Goal: Transaction & Acquisition: Complete application form

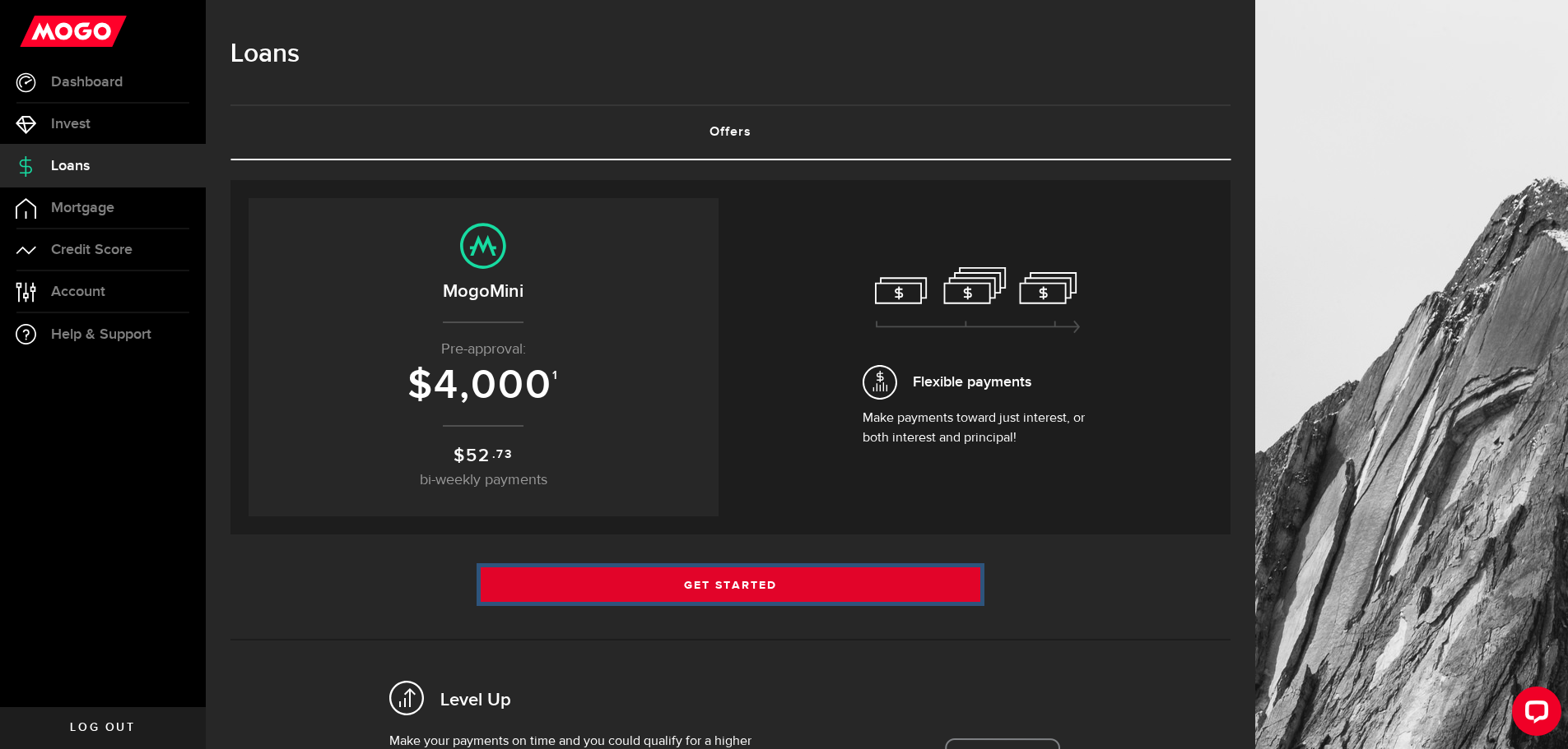
click at [789, 592] on link "Get Started" at bounding box center [731, 584] width 500 height 34
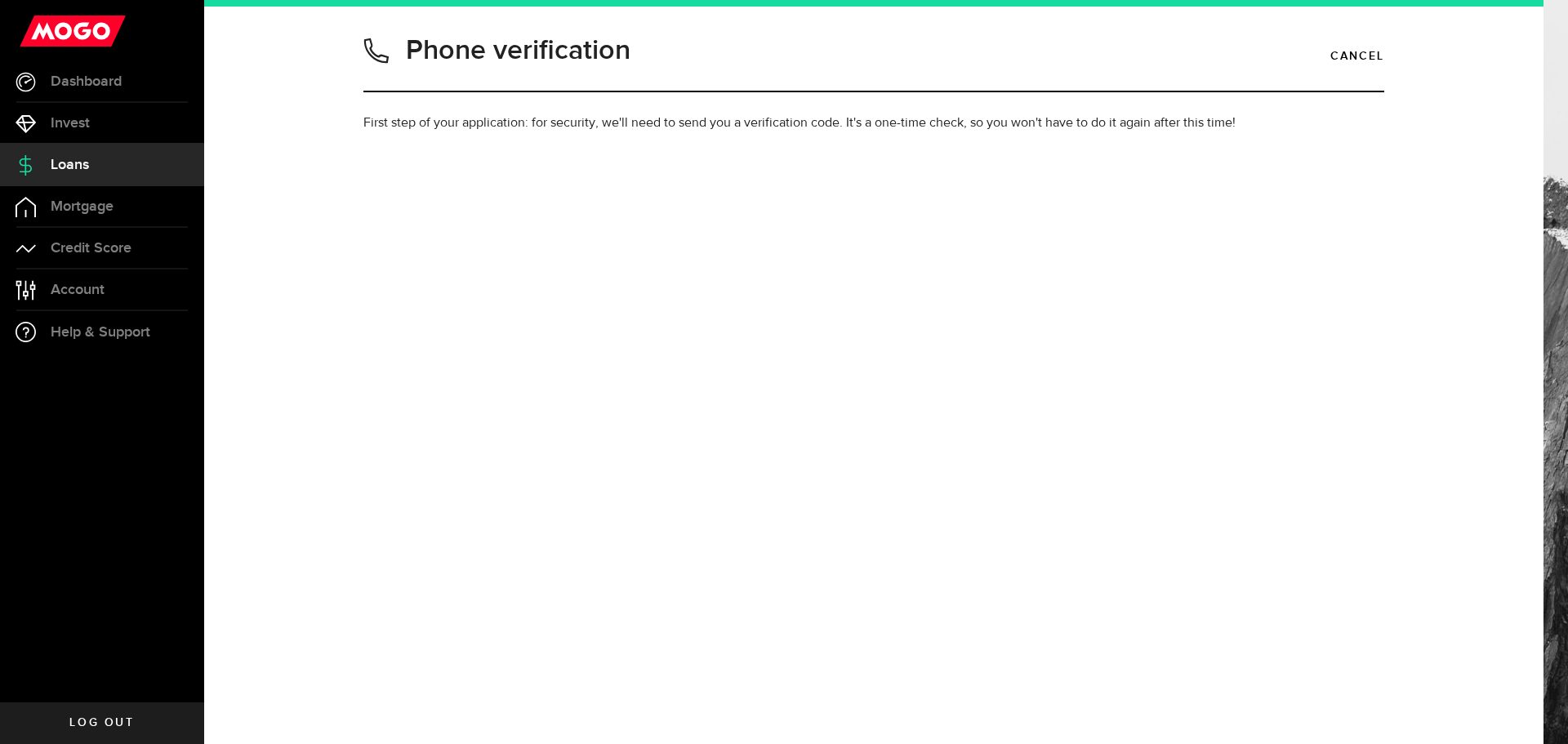
type input "6138571854"
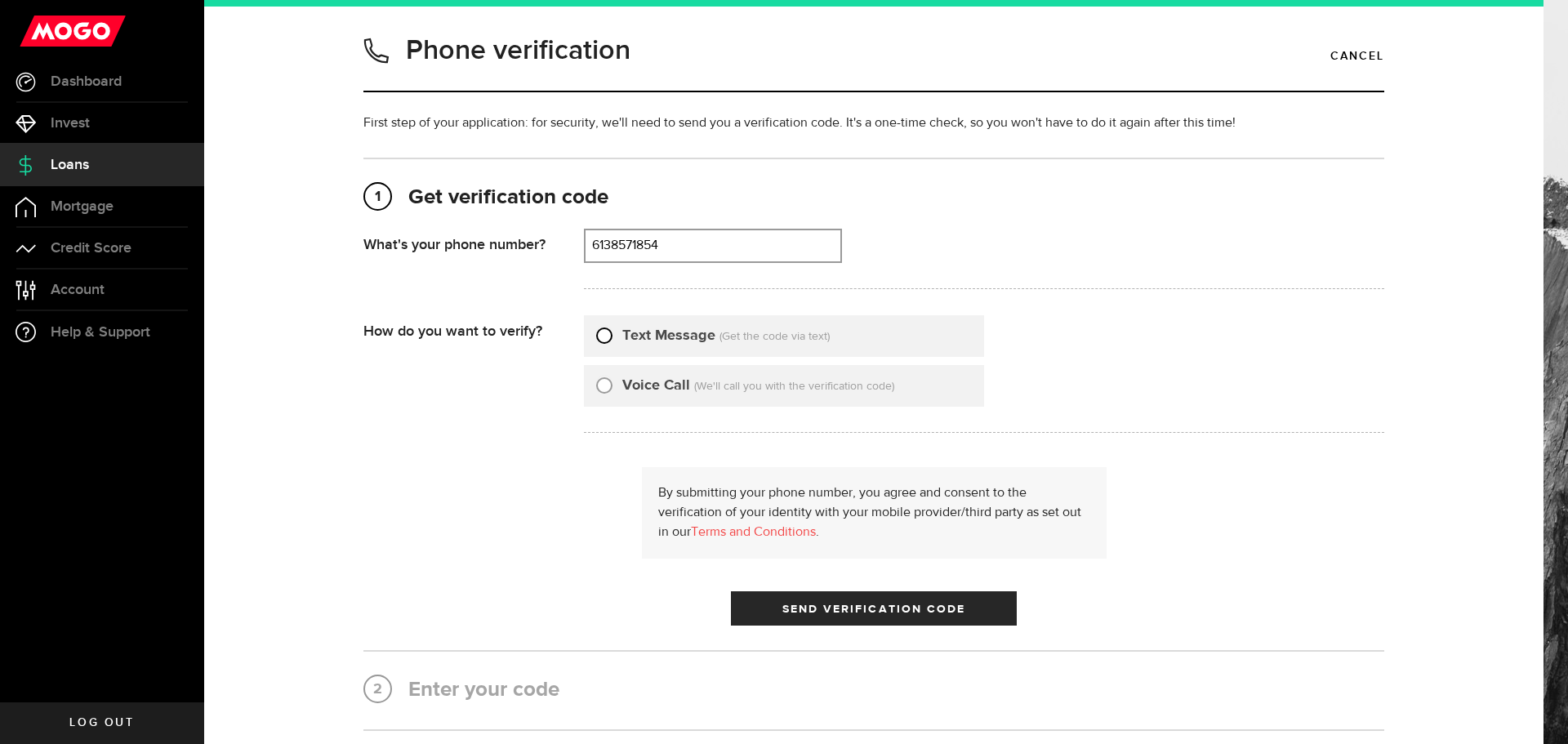
click at [598, 338] on input "Text Message" at bounding box center [605, 334] width 17 height 17
radio input "true"
click at [853, 602] on button "Send Verification Code" at bounding box center [873, 608] width 286 height 34
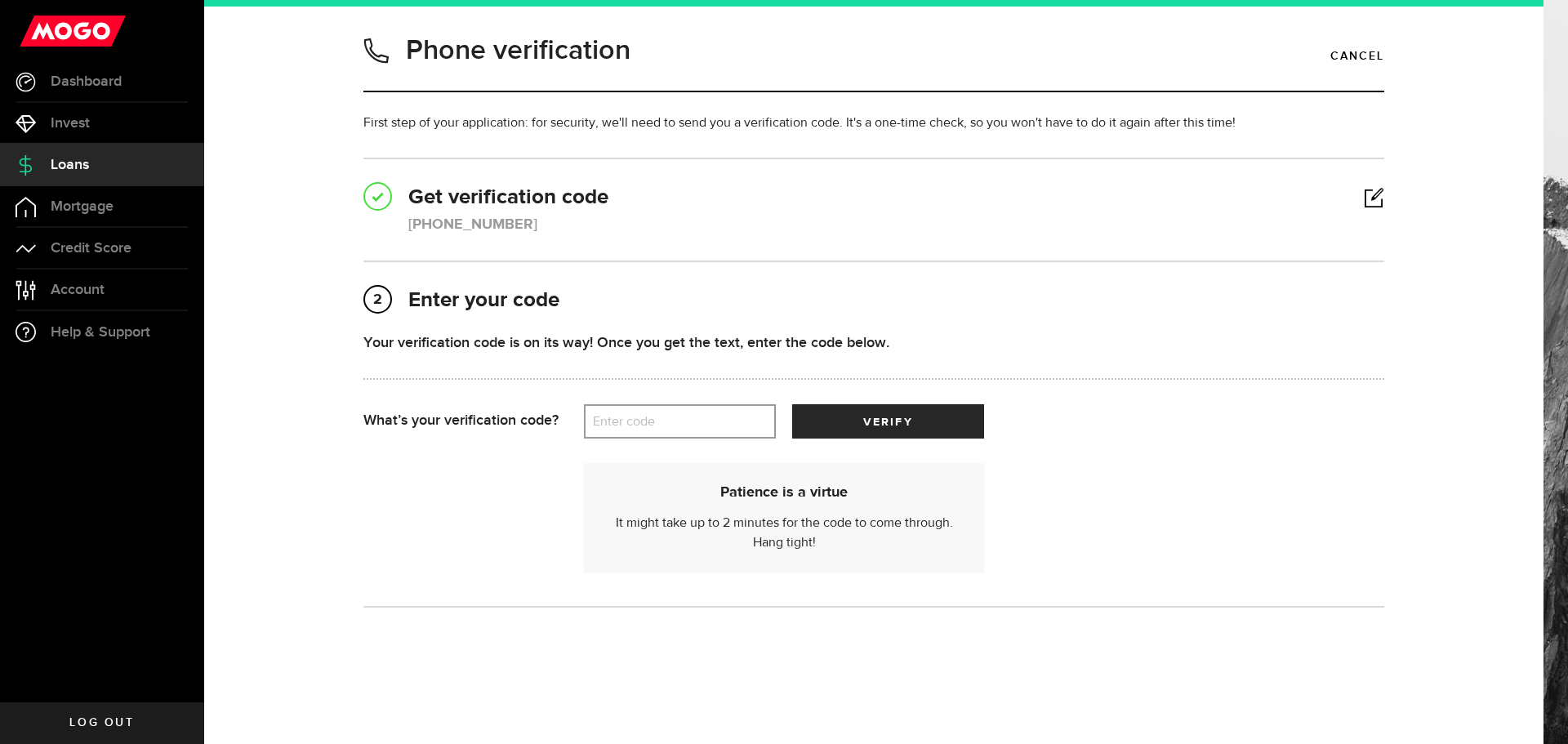
click at [597, 418] on label "Enter code" at bounding box center [679, 422] width 192 height 33
click at [597, 418] on input "Enter code" at bounding box center [679, 421] width 192 height 34
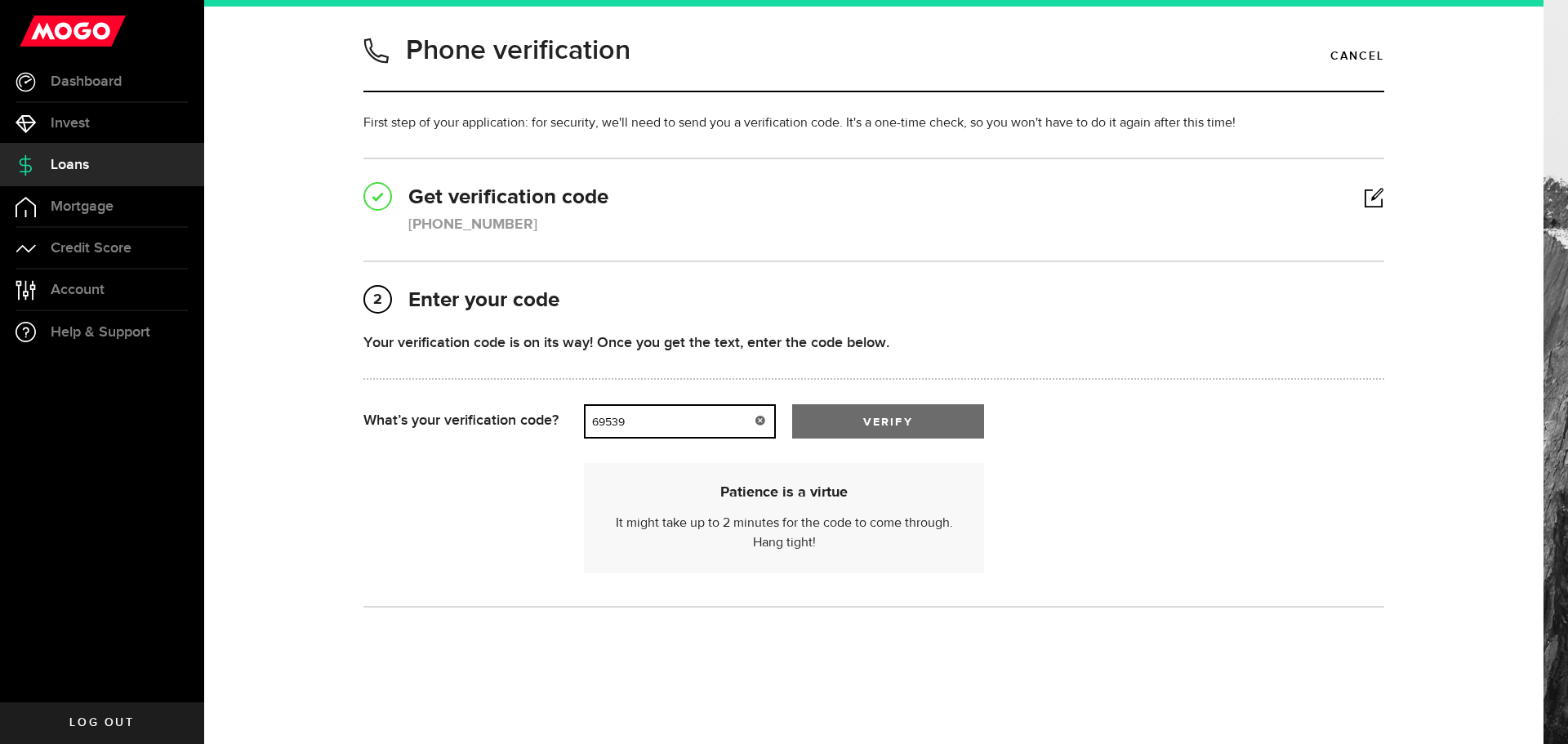
type input "69539"
click at [863, 422] on span "verify" at bounding box center [887, 422] width 49 height 11
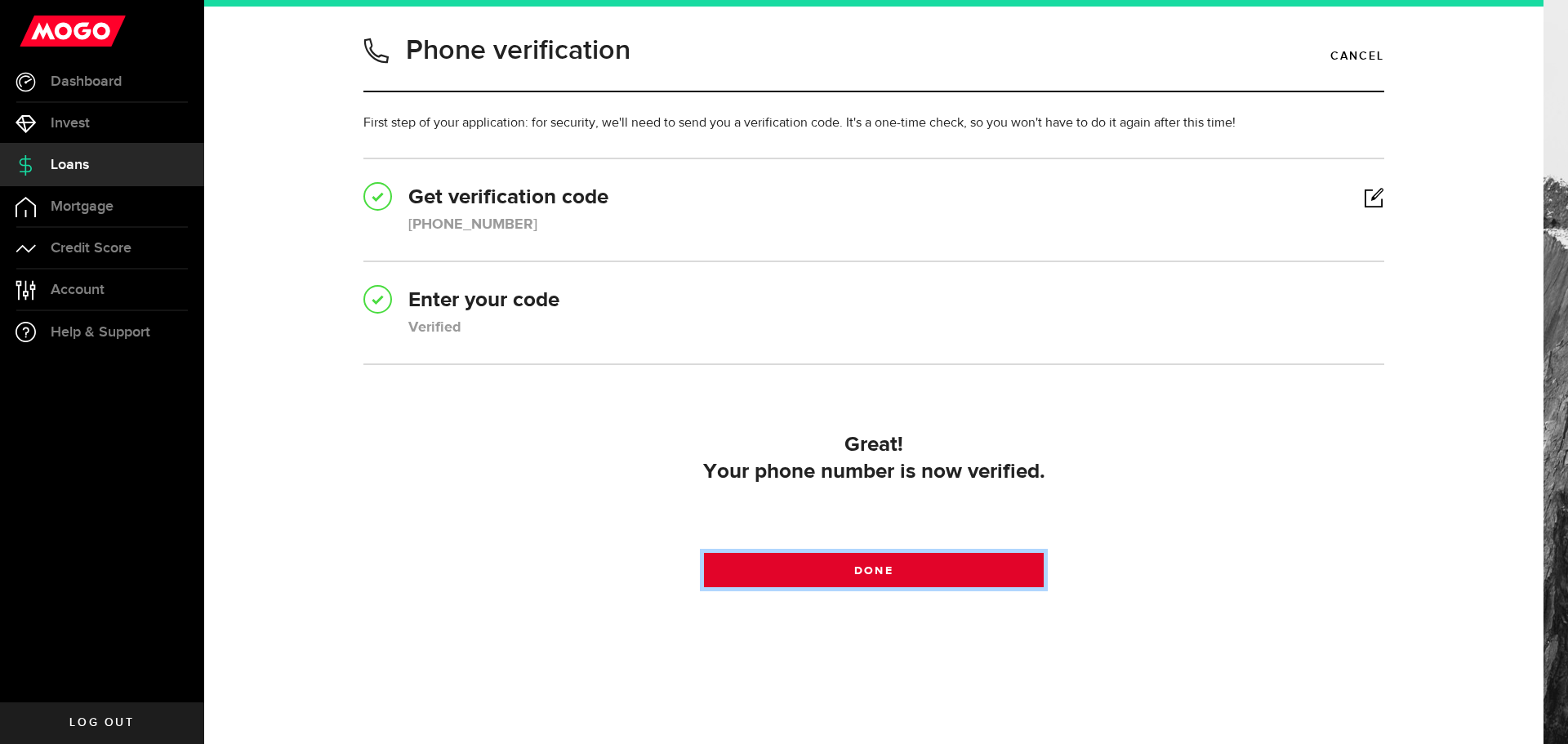
click at [858, 567] on span "Done" at bounding box center [873, 571] width 39 height 11
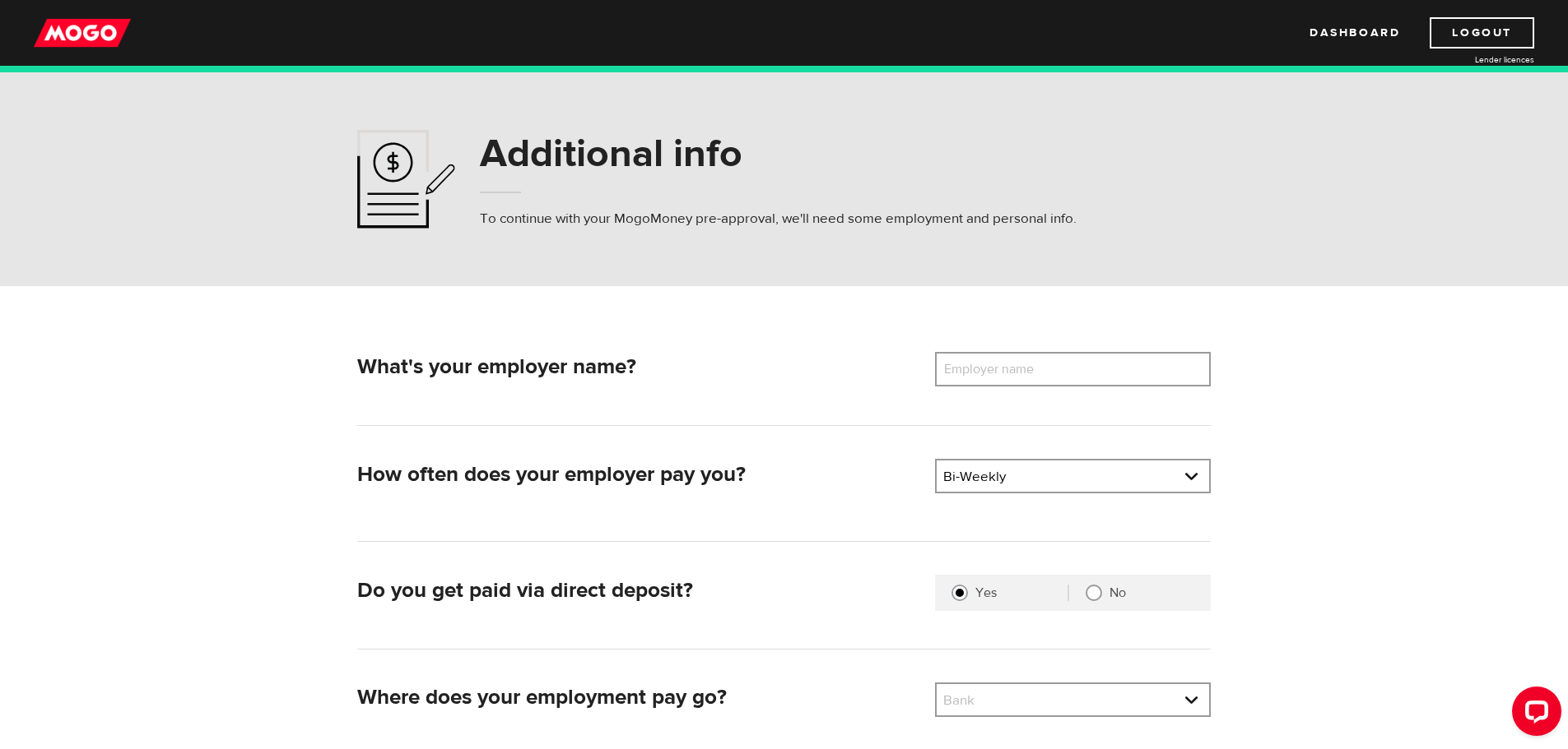
click at [1015, 365] on label "Employer name" at bounding box center [1000, 368] width 132 height 34
click at [1015, 365] on input "Employer name" at bounding box center [1073, 368] width 276 height 34
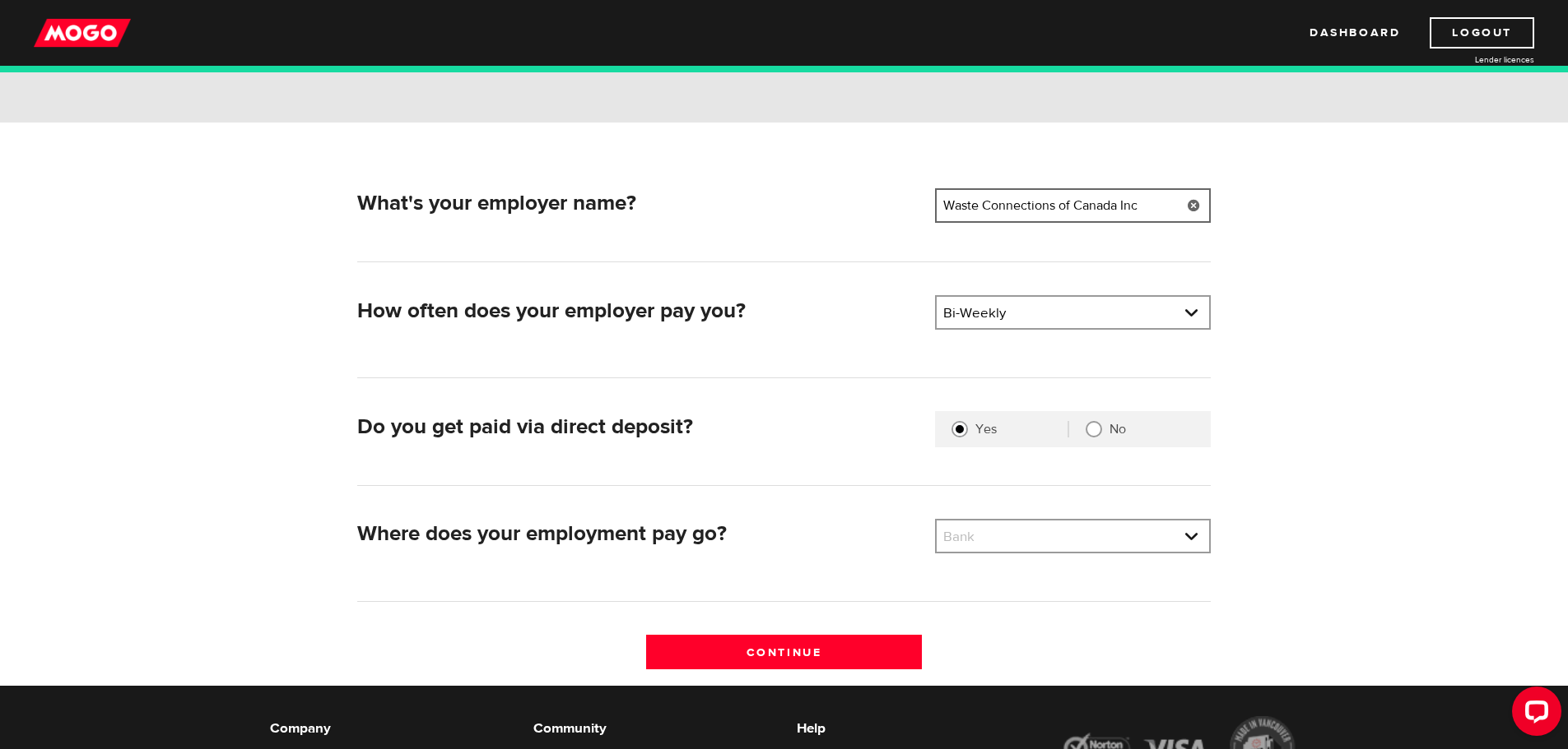
scroll to position [329, 0]
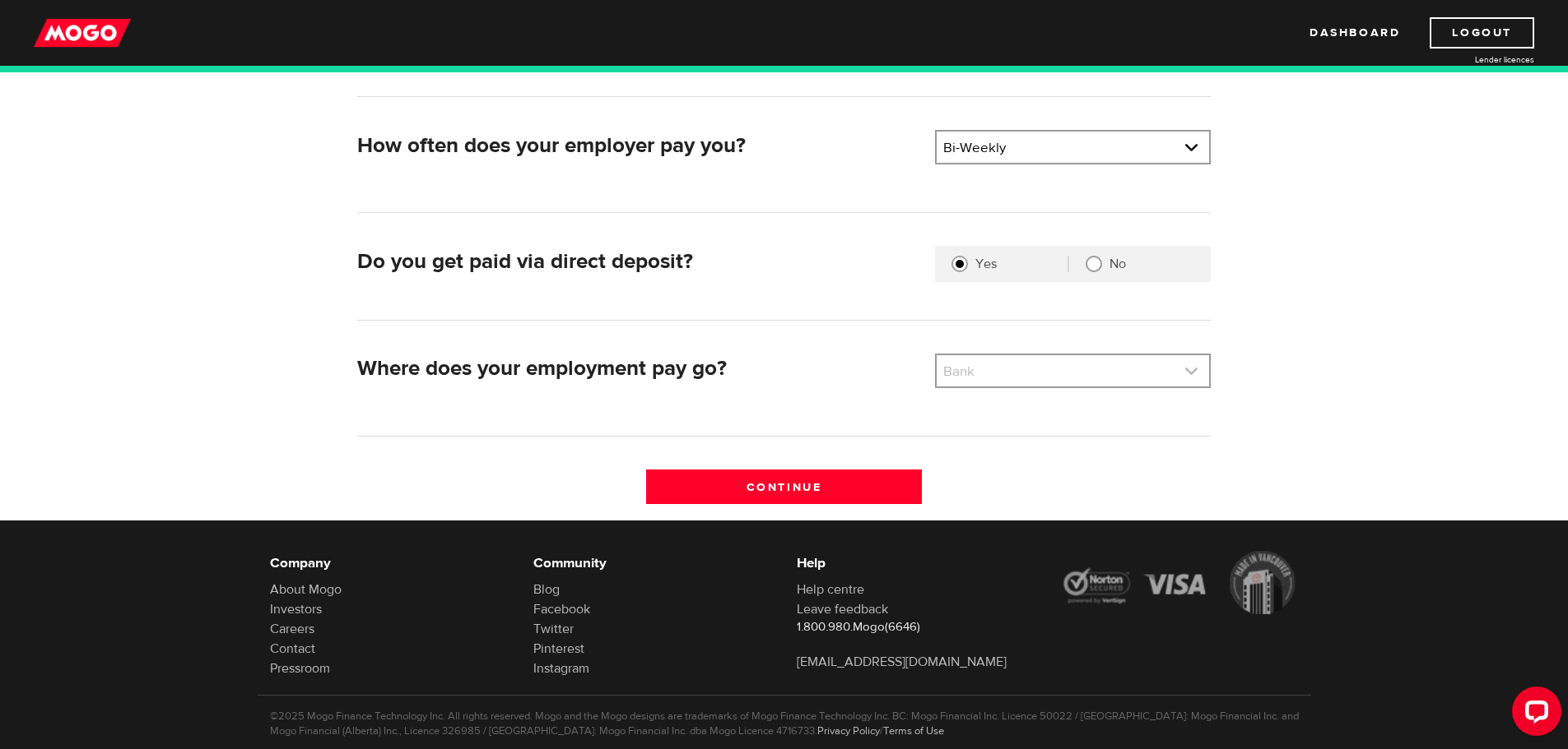
type input "Waste Connections of Canada Inc"
click at [1186, 369] on link at bounding box center [1073, 371] width 272 height 31
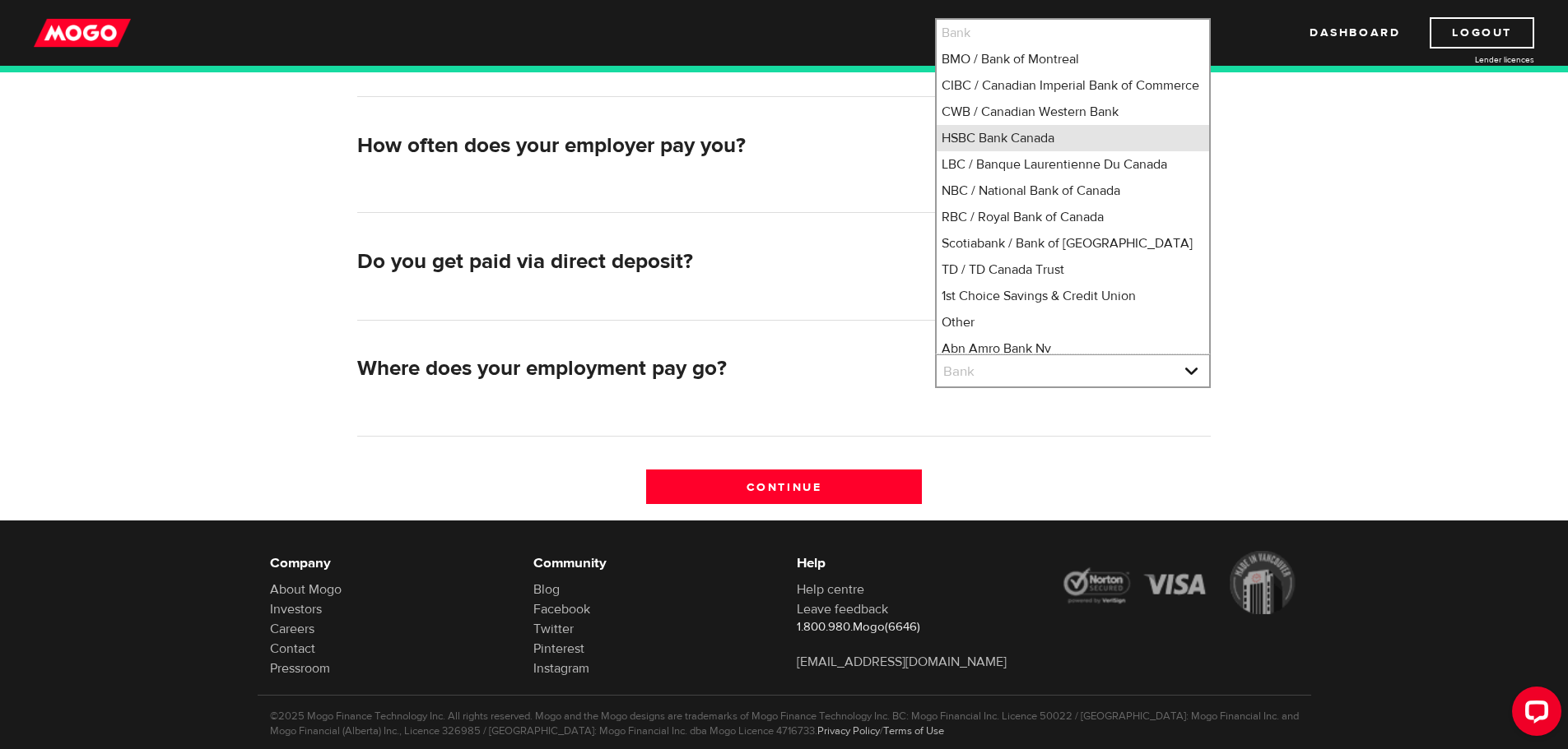
scroll to position [2, 0]
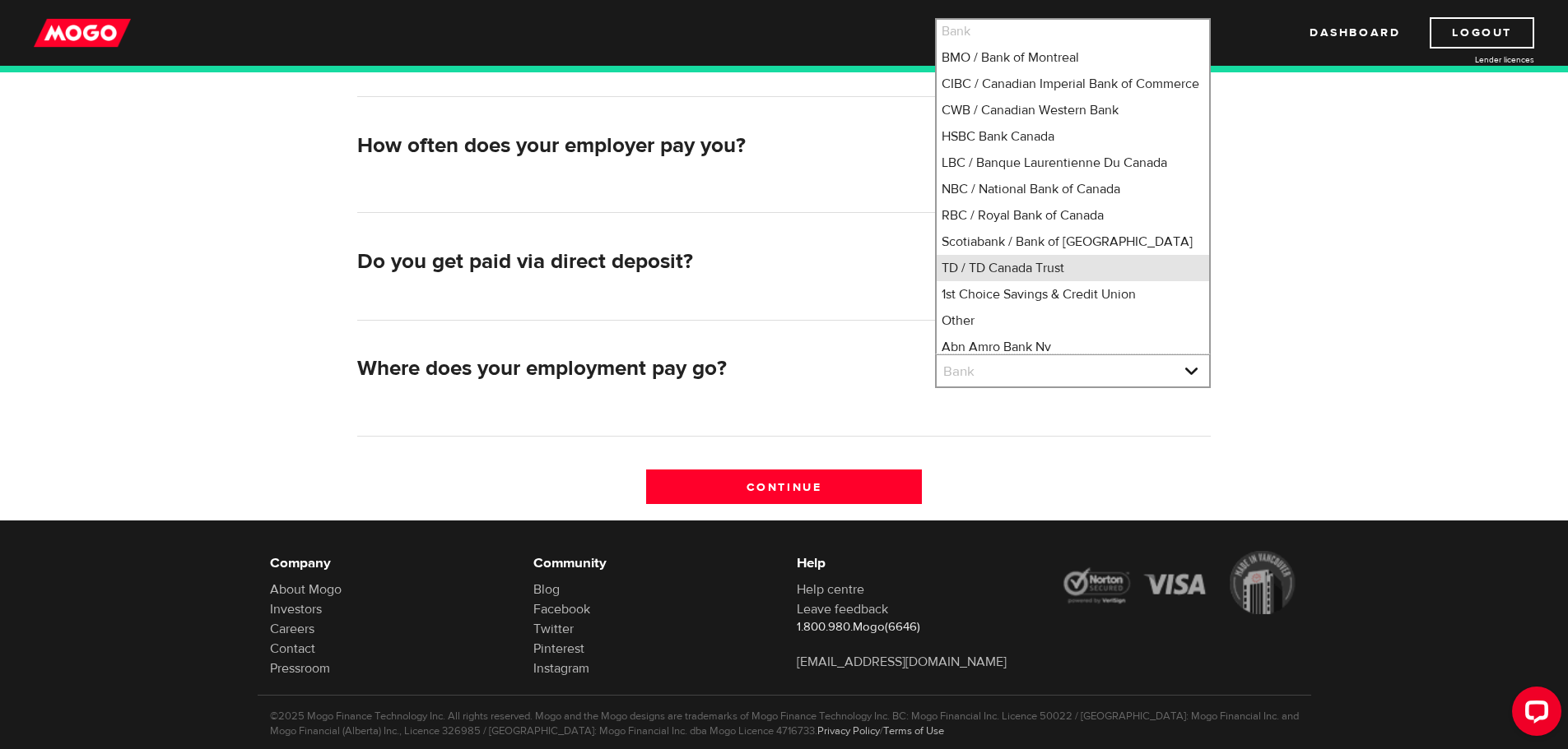
click at [1007, 281] on li "TD / TD Canada Trust" at bounding box center [1073, 268] width 272 height 26
select select "9"
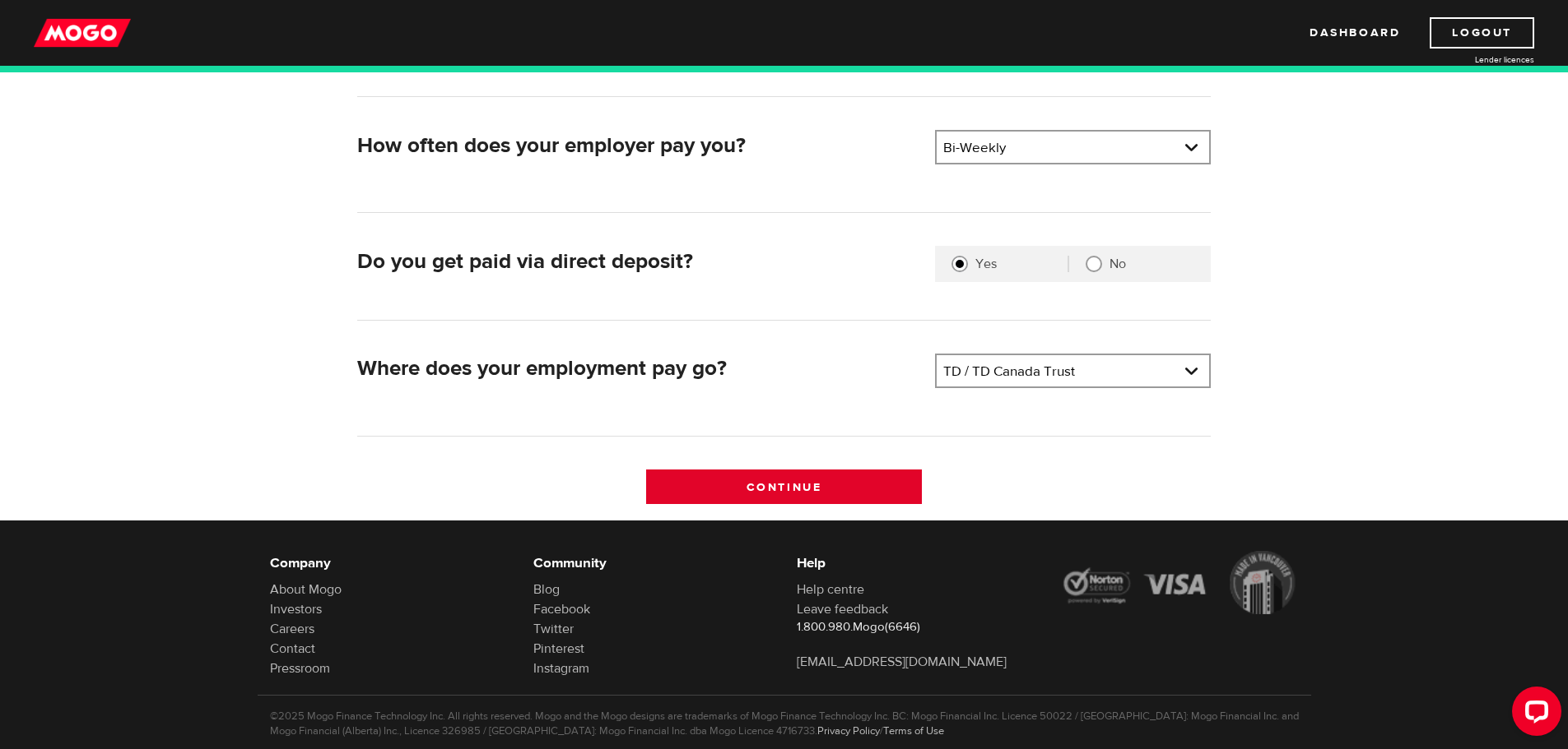
click at [801, 480] on input "Continue" at bounding box center [784, 486] width 276 height 34
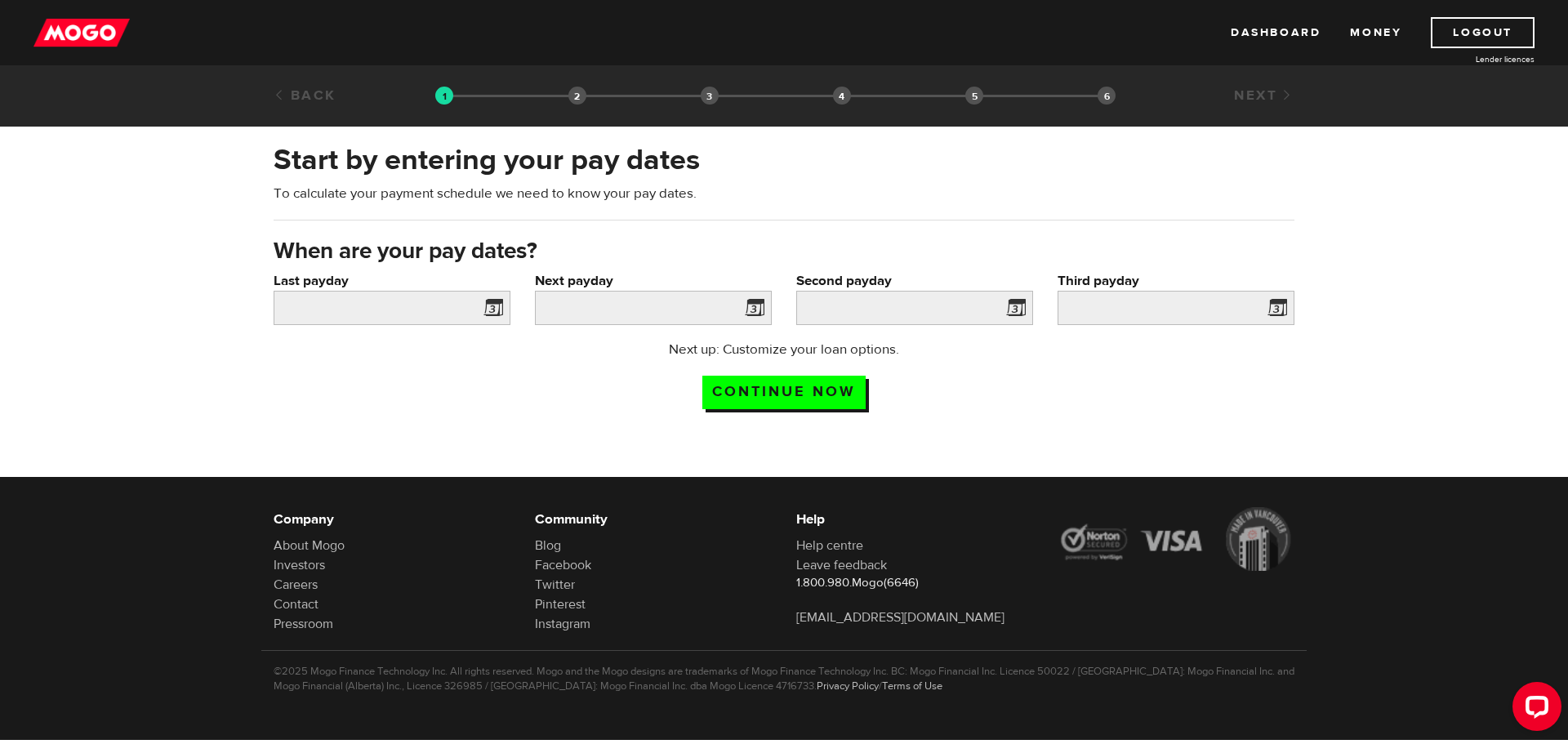
click at [499, 306] on span at bounding box center [490, 310] width 25 height 26
click at [494, 303] on span at bounding box center [490, 310] width 25 height 26
click at [398, 303] on input "Last payday" at bounding box center [392, 307] width 237 height 34
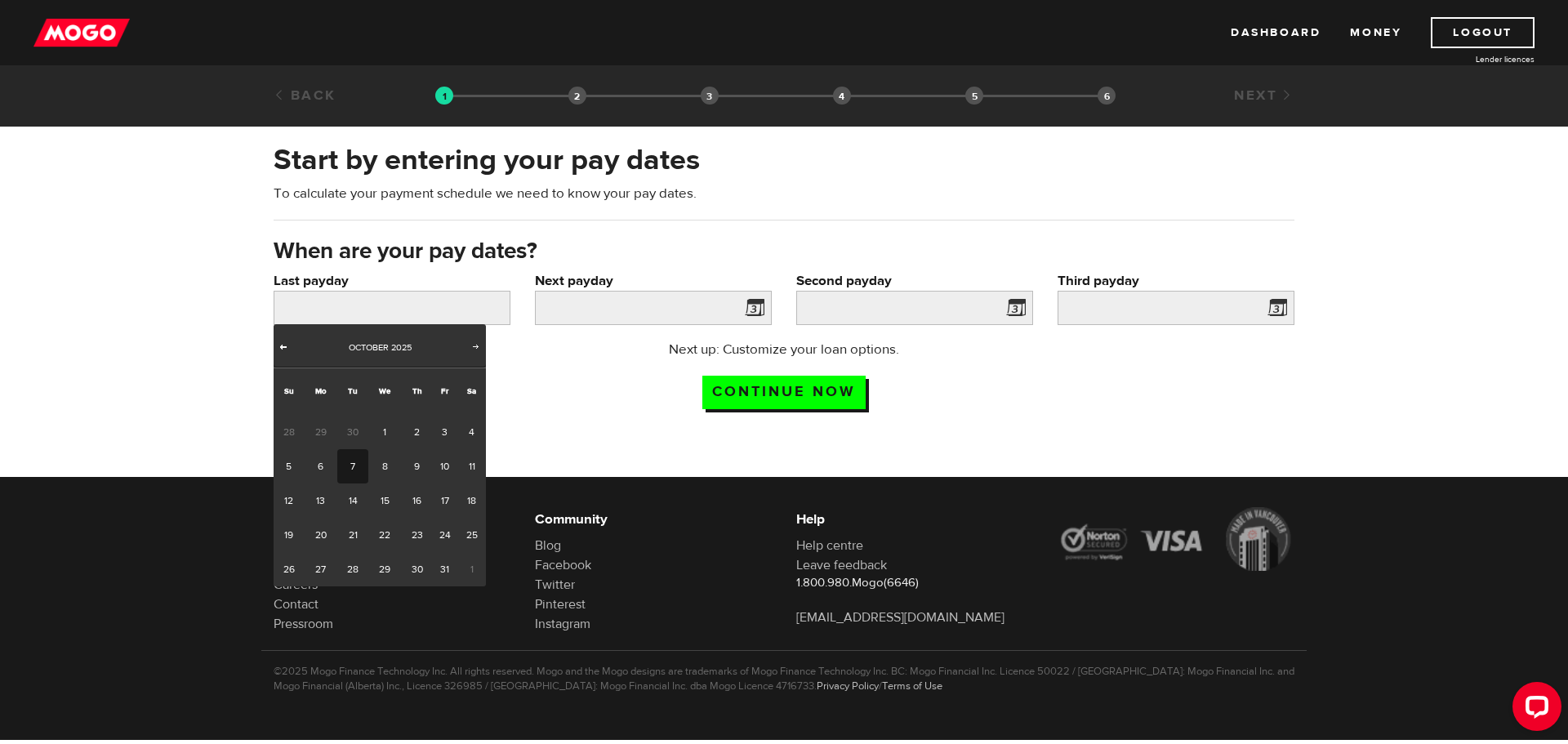
click at [290, 341] on span "Prev" at bounding box center [283, 347] width 13 height 13
click at [417, 532] on link "25" at bounding box center [416, 534] width 30 height 34
type input "2025/09/25"
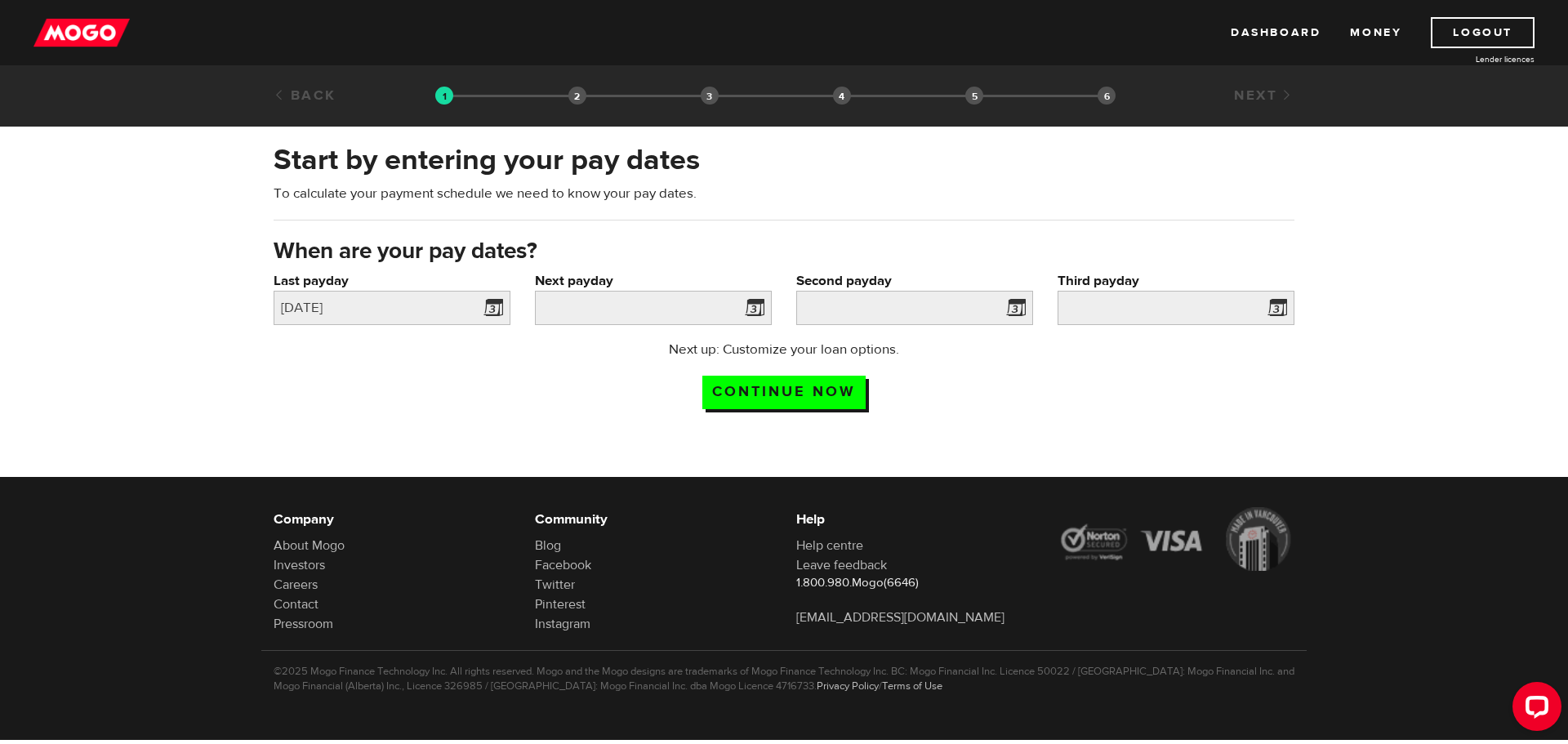
click at [758, 299] on span at bounding box center [751, 310] width 25 height 26
click at [667, 303] on input "Next payday" at bounding box center [653, 307] width 237 height 34
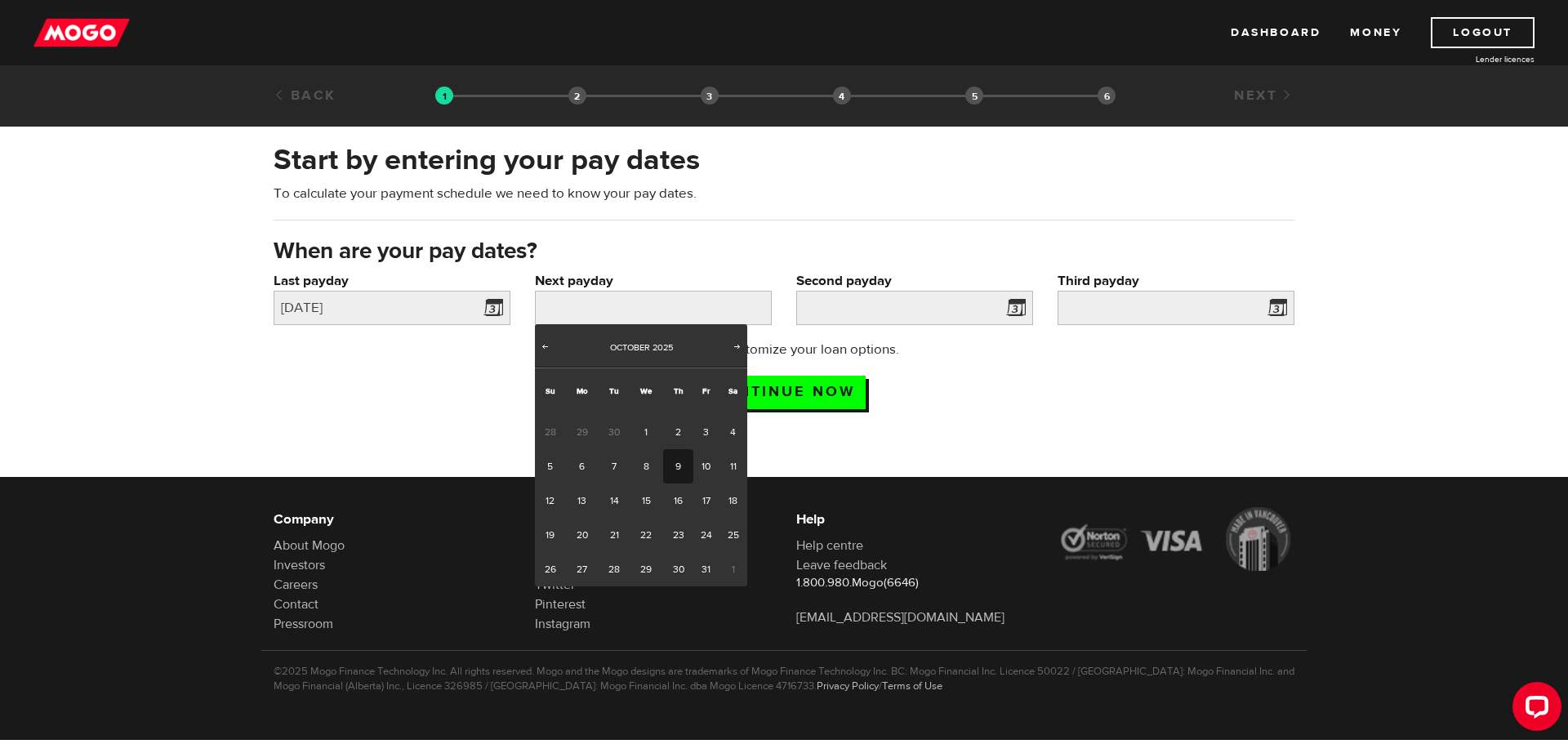
click at [674, 460] on link "9" at bounding box center [677, 466] width 30 height 34
type input "2025/10/09"
type input "2025/10/23"
type input "2025/11/6"
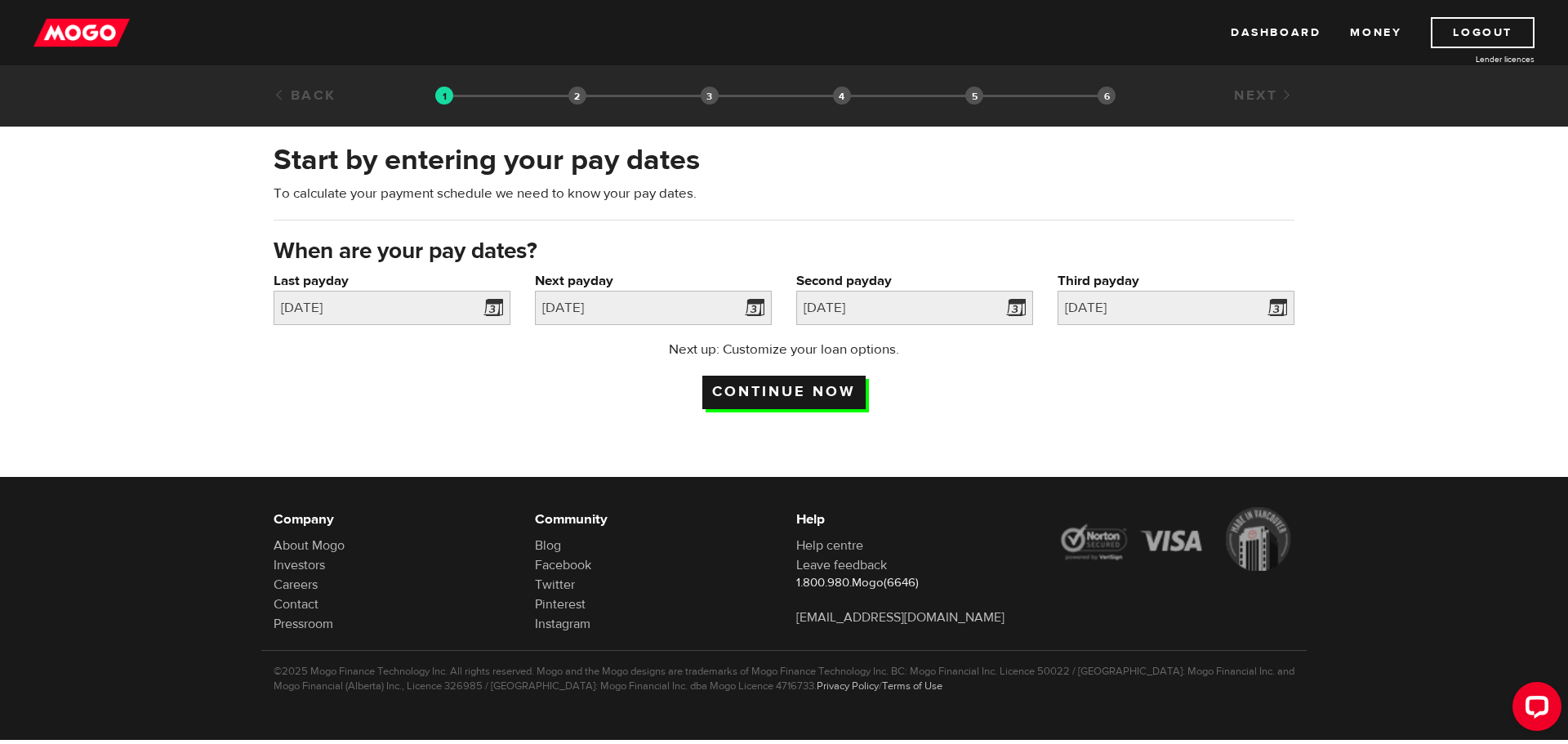
click at [807, 384] on input "Continue now" at bounding box center [784, 393] width 164 height 33
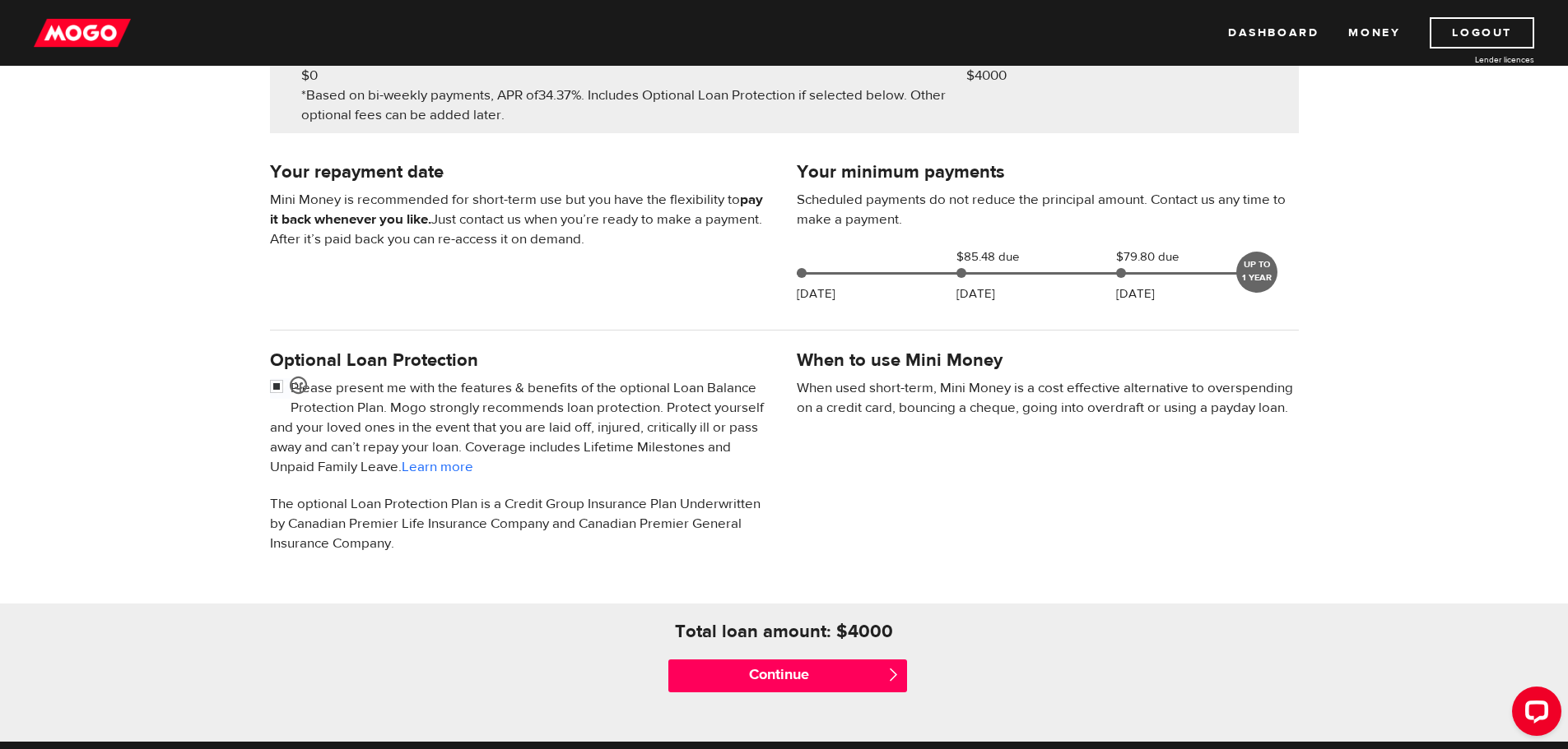
scroll to position [329, 0]
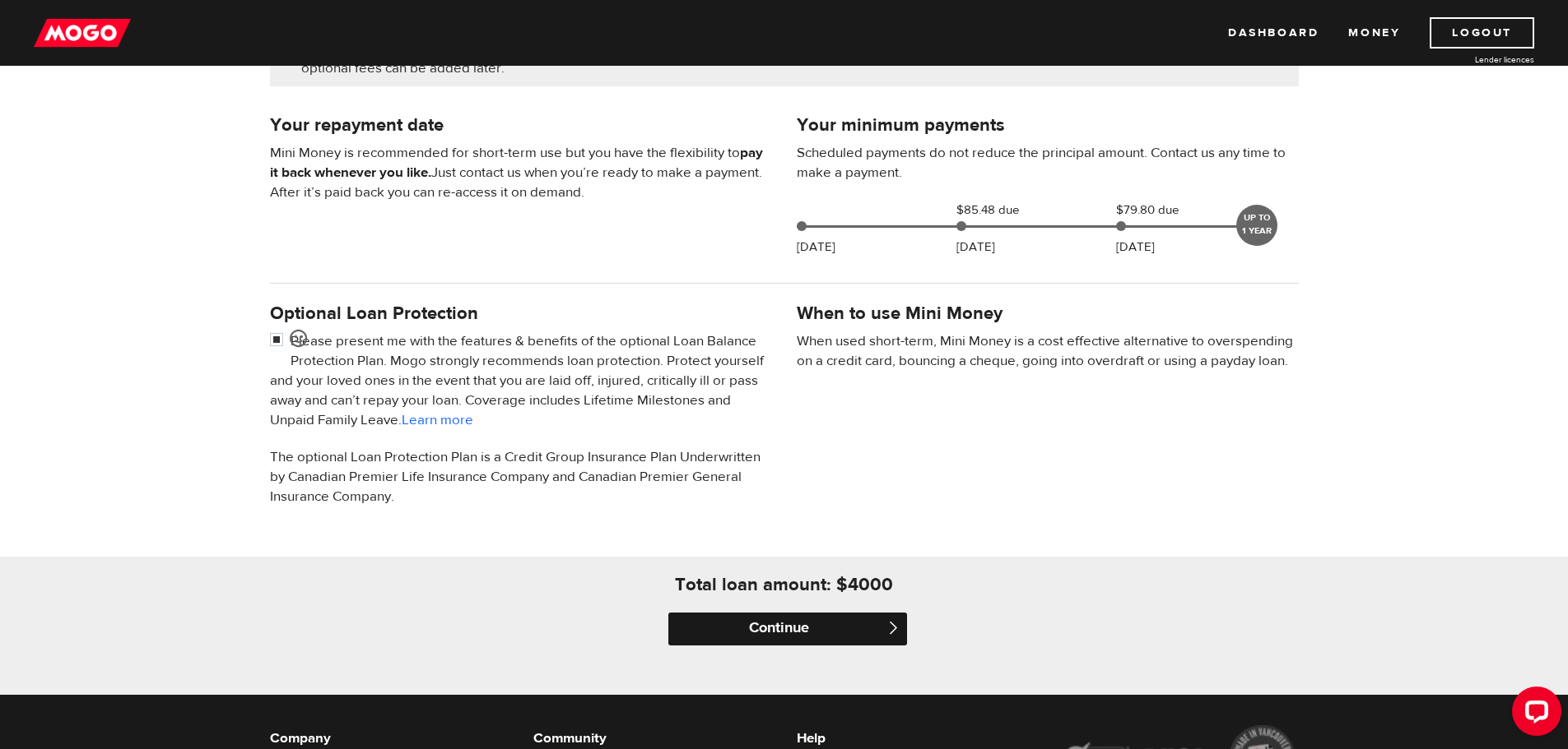
click at [737, 613] on input "Continue" at bounding box center [787, 630] width 239 height 33
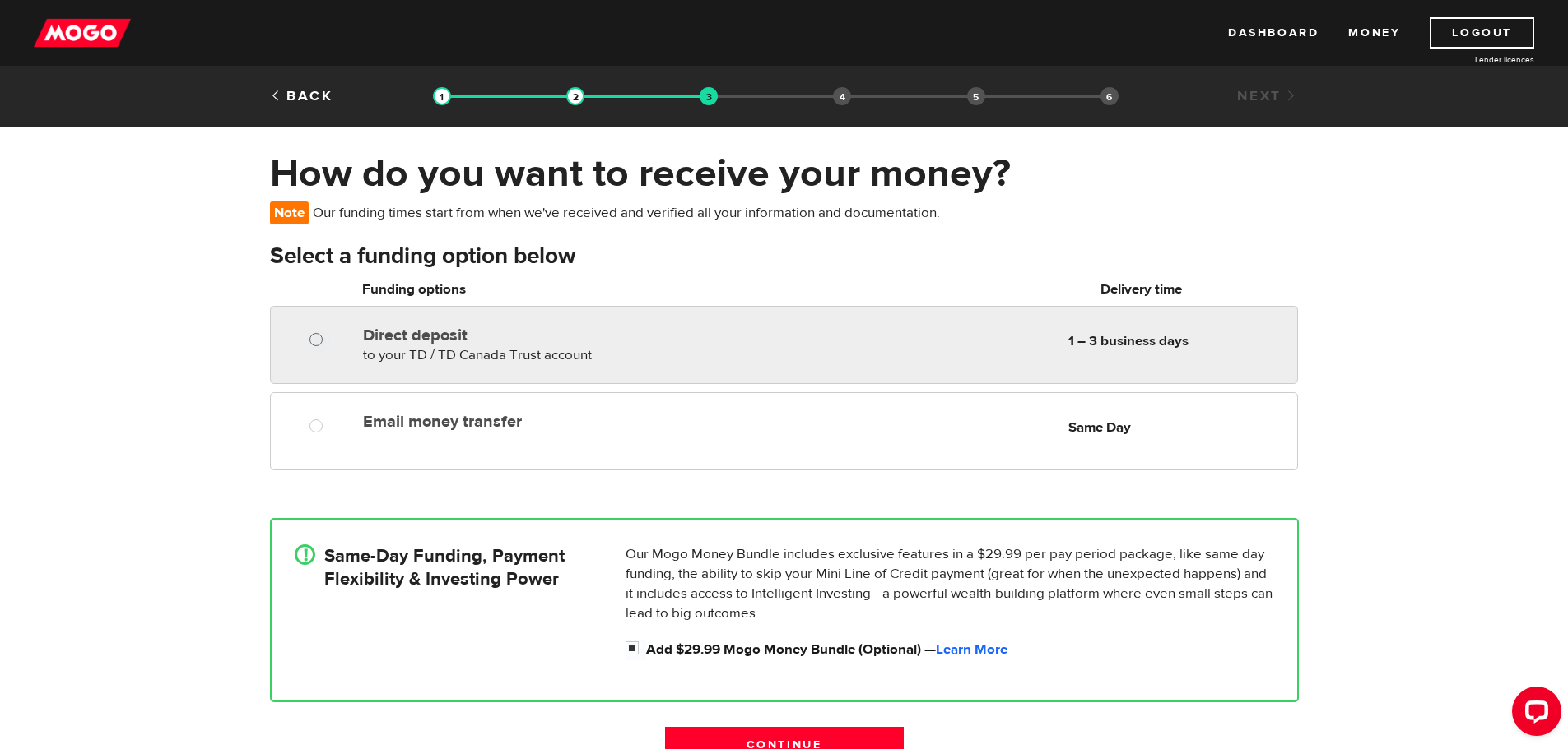
radio input "true"
click at [312, 332] on input "Direct deposit" at bounding box center [320, 342] width 20 height 20
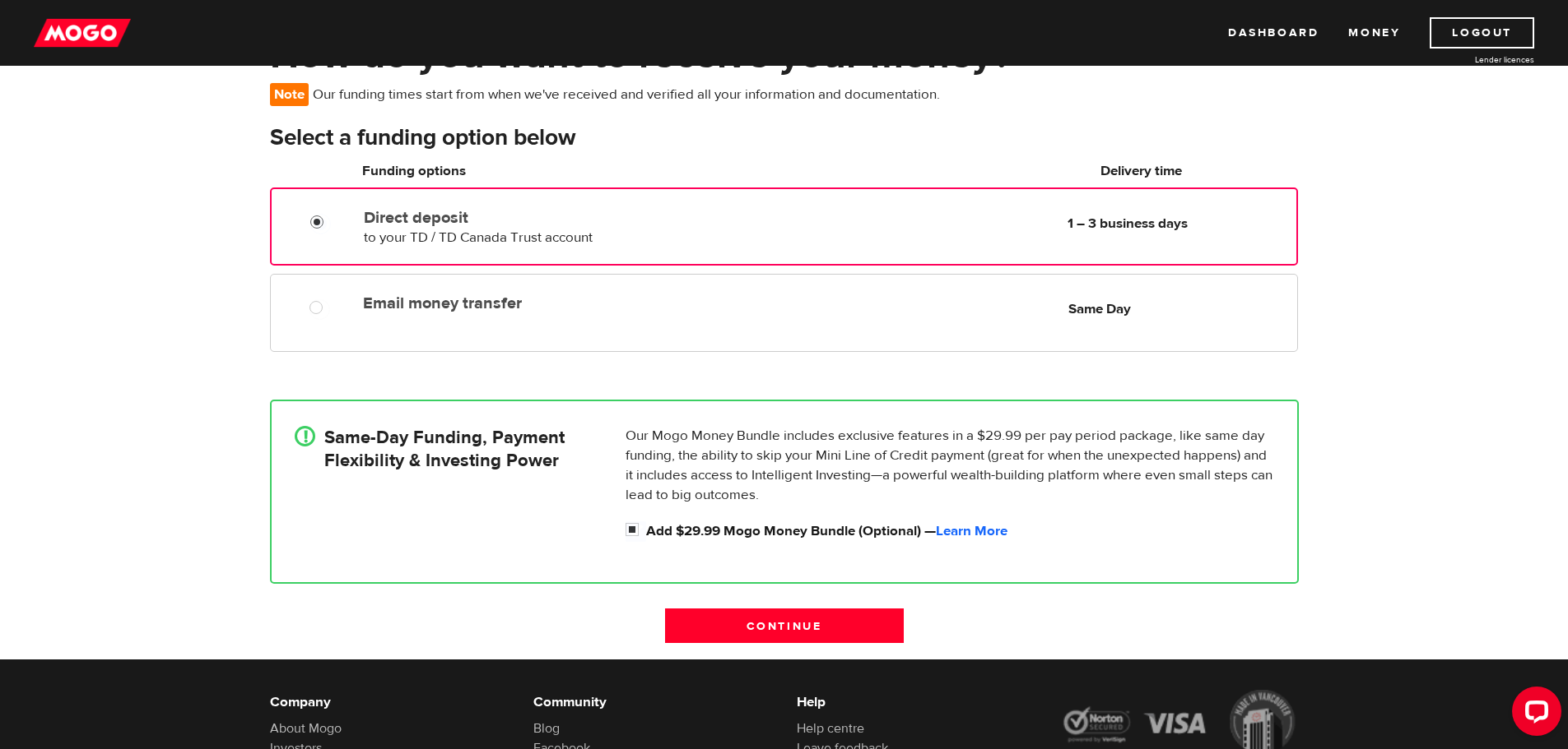
scroll to position [165, 0]
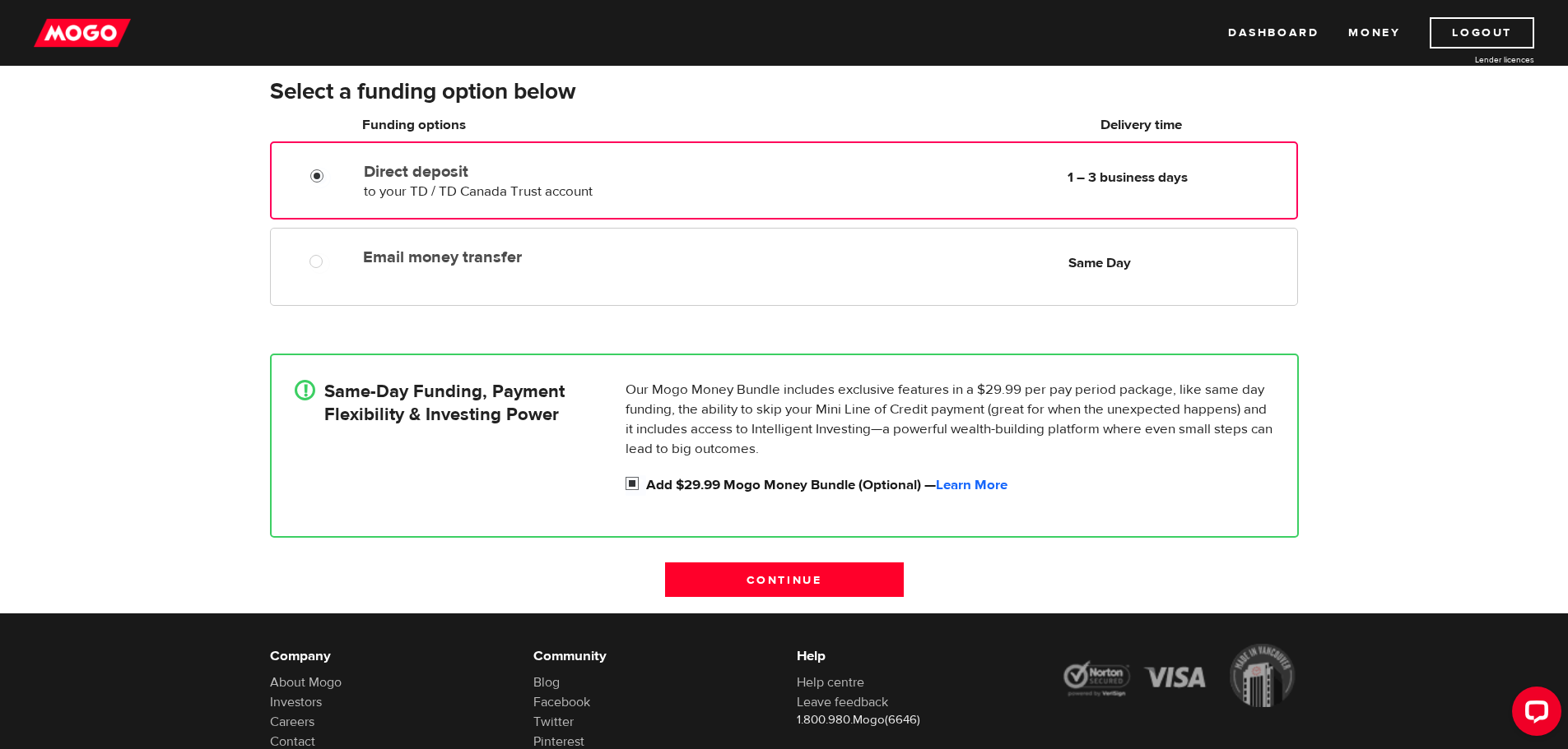
click at [633, 484] on input "Add $29.99 Mogo Money Bundle (Optional) — Learn More" at bounding box center [635, 486] width 20 height 20
checkbox input "false"
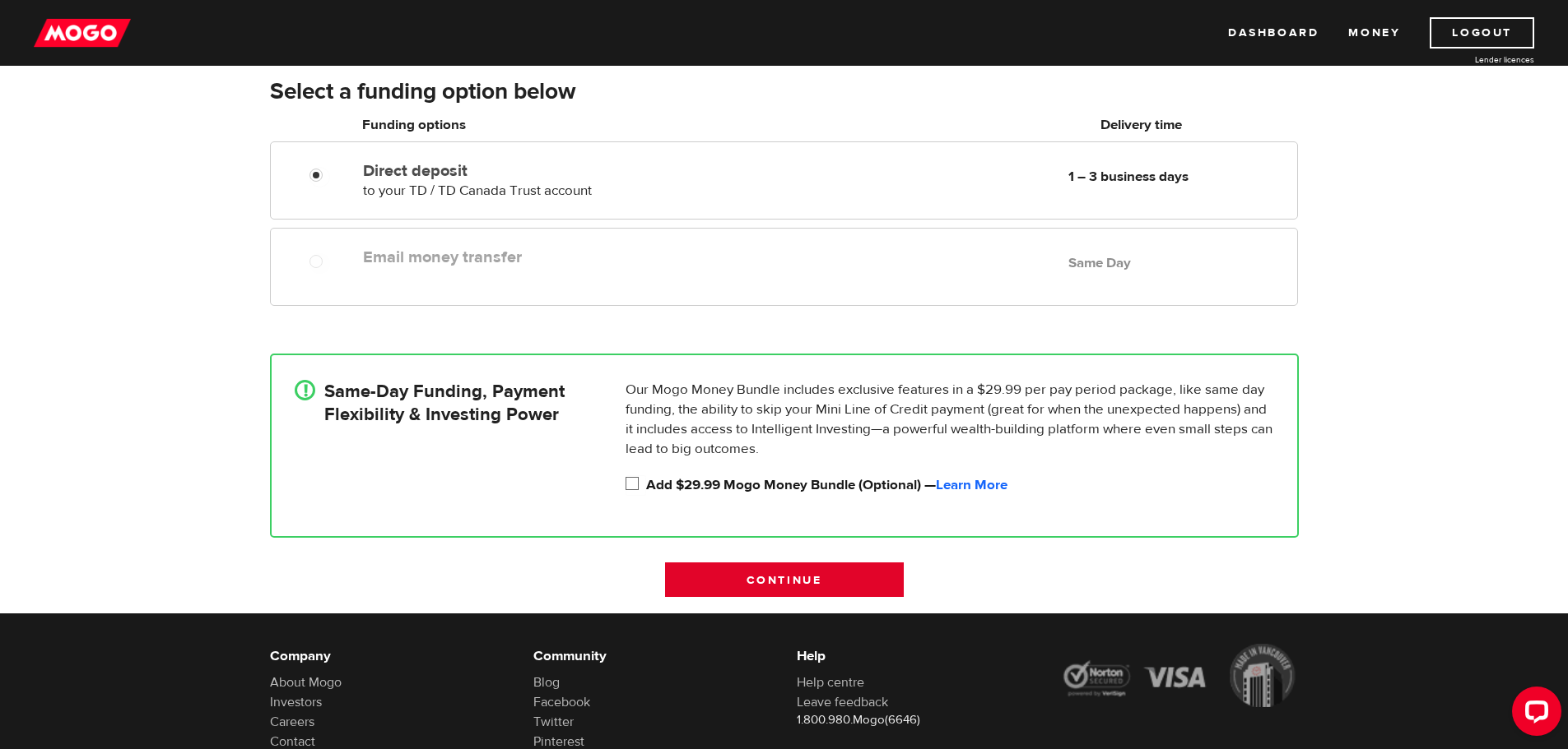
click at [793, 584] on input "Continue" at bounding box center [784, 580] width 239 height 34
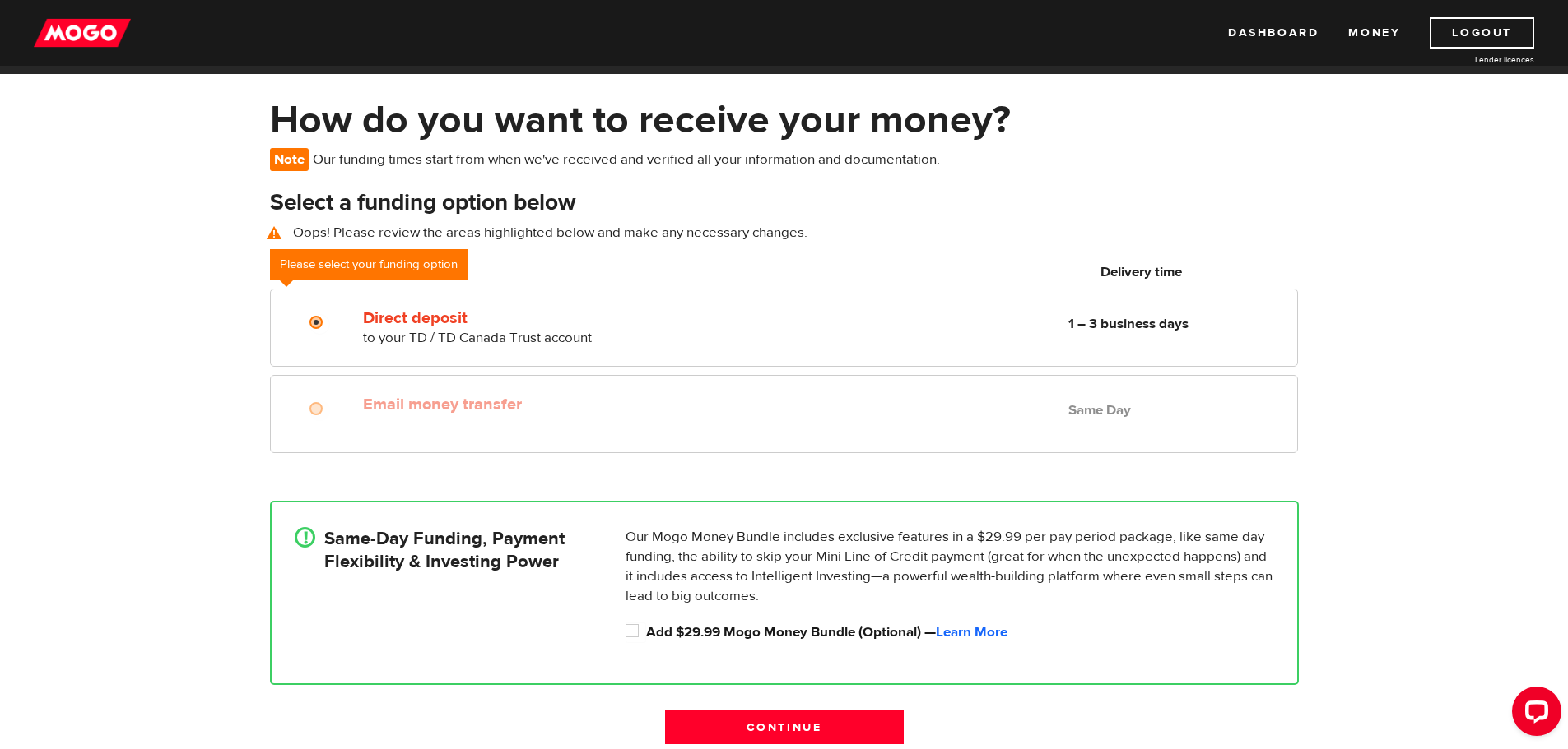
scroll to position [37, 0]
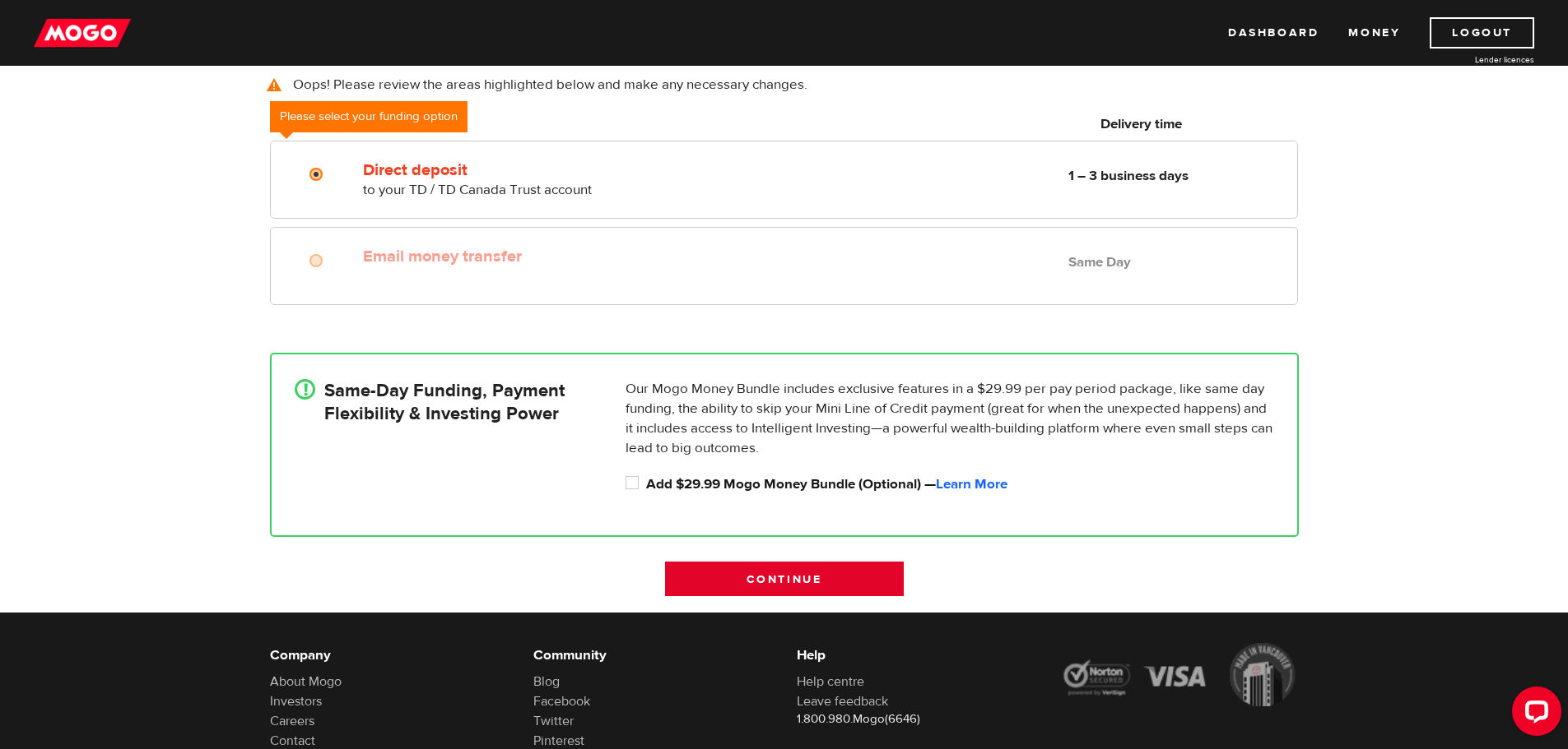
click at [827, 575] on input "Continue" at bounding box center [784, 579] width 239 height 34
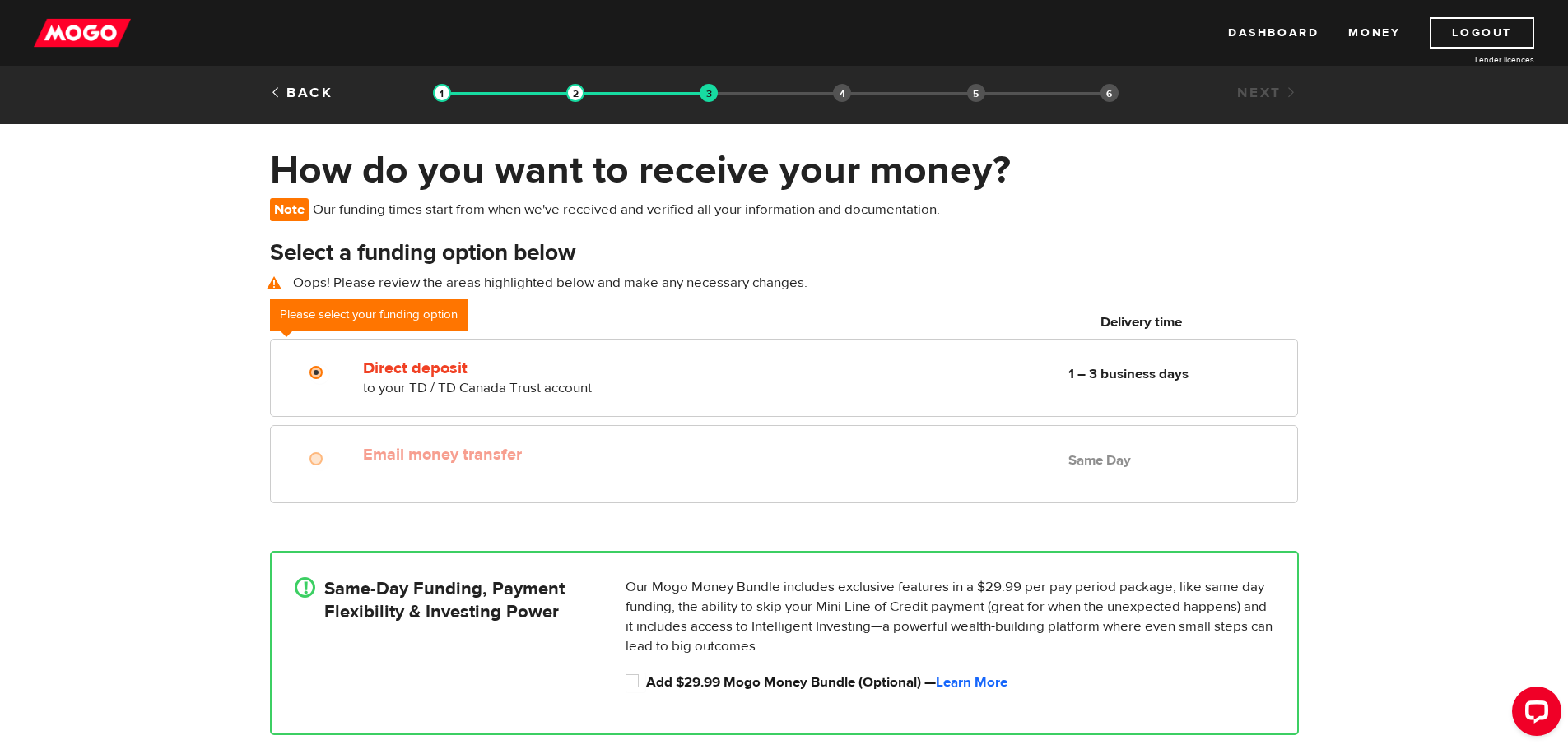
scroll to position [0, 0]
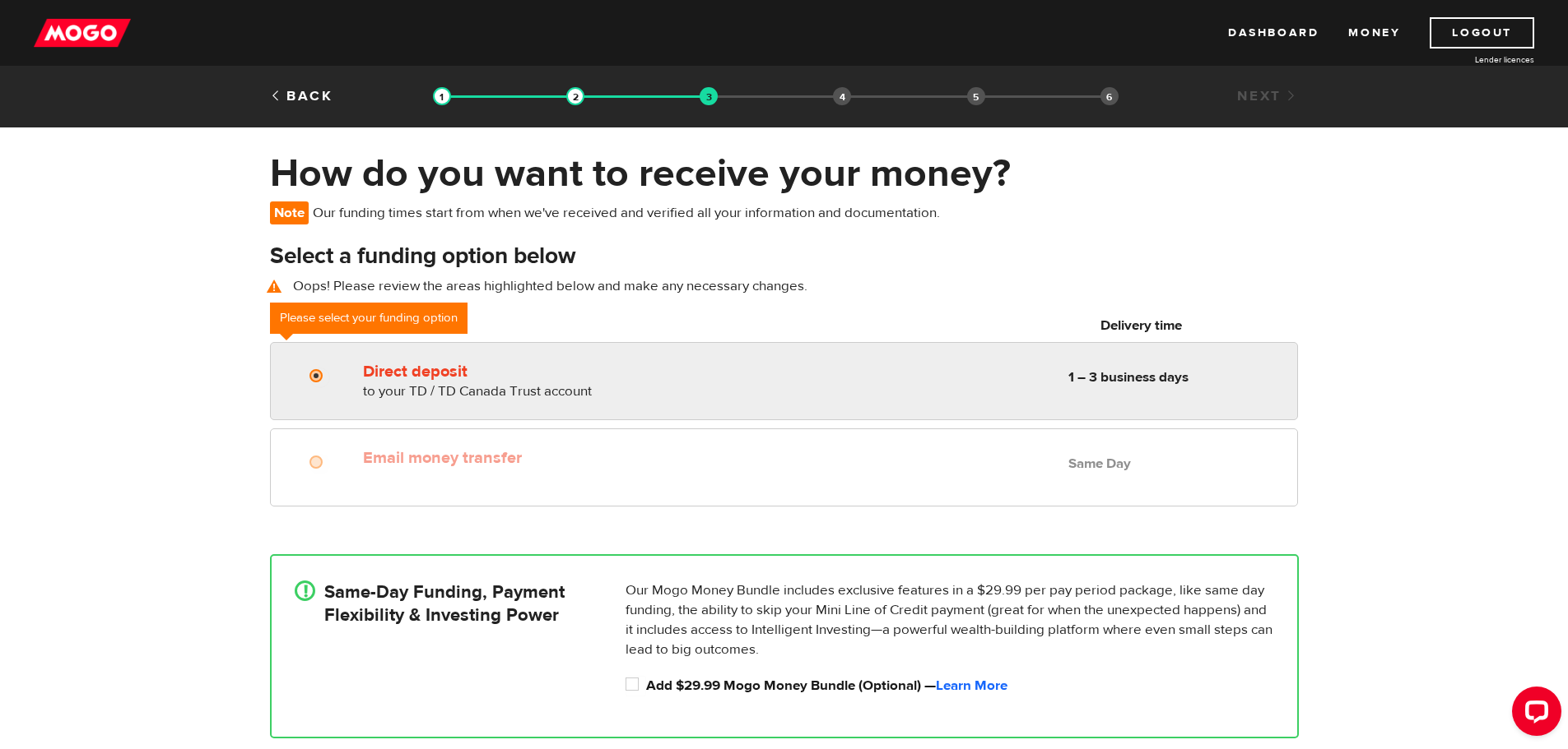
radio input "true"
click at [382, 363] on label "Direct deposit" at bounding box center [552, 371] width 379 height 19
click at [330, 368] on input "Direct deposit" at bounding box center [320, 378] width 20 height 20
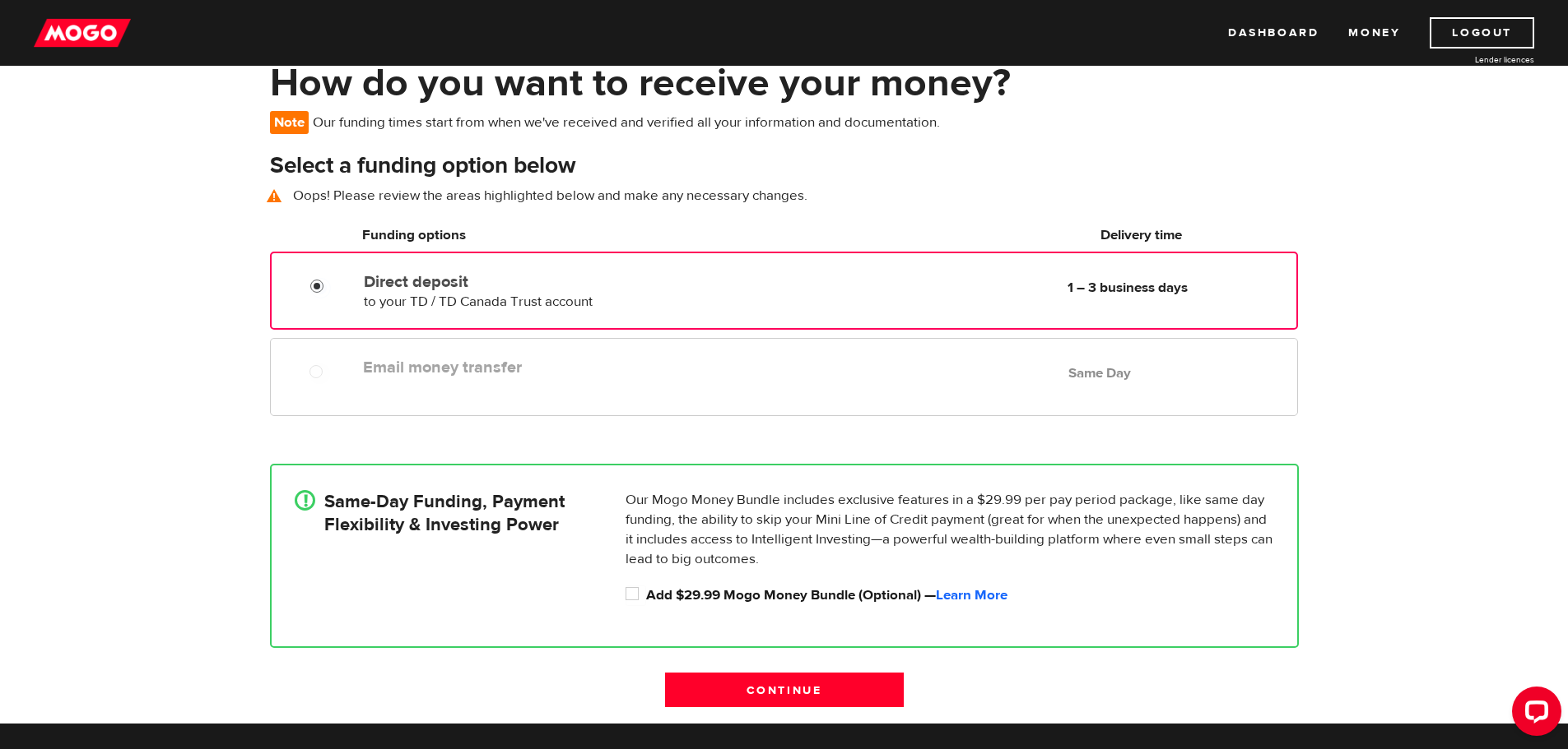
scroll to position [247, 0]
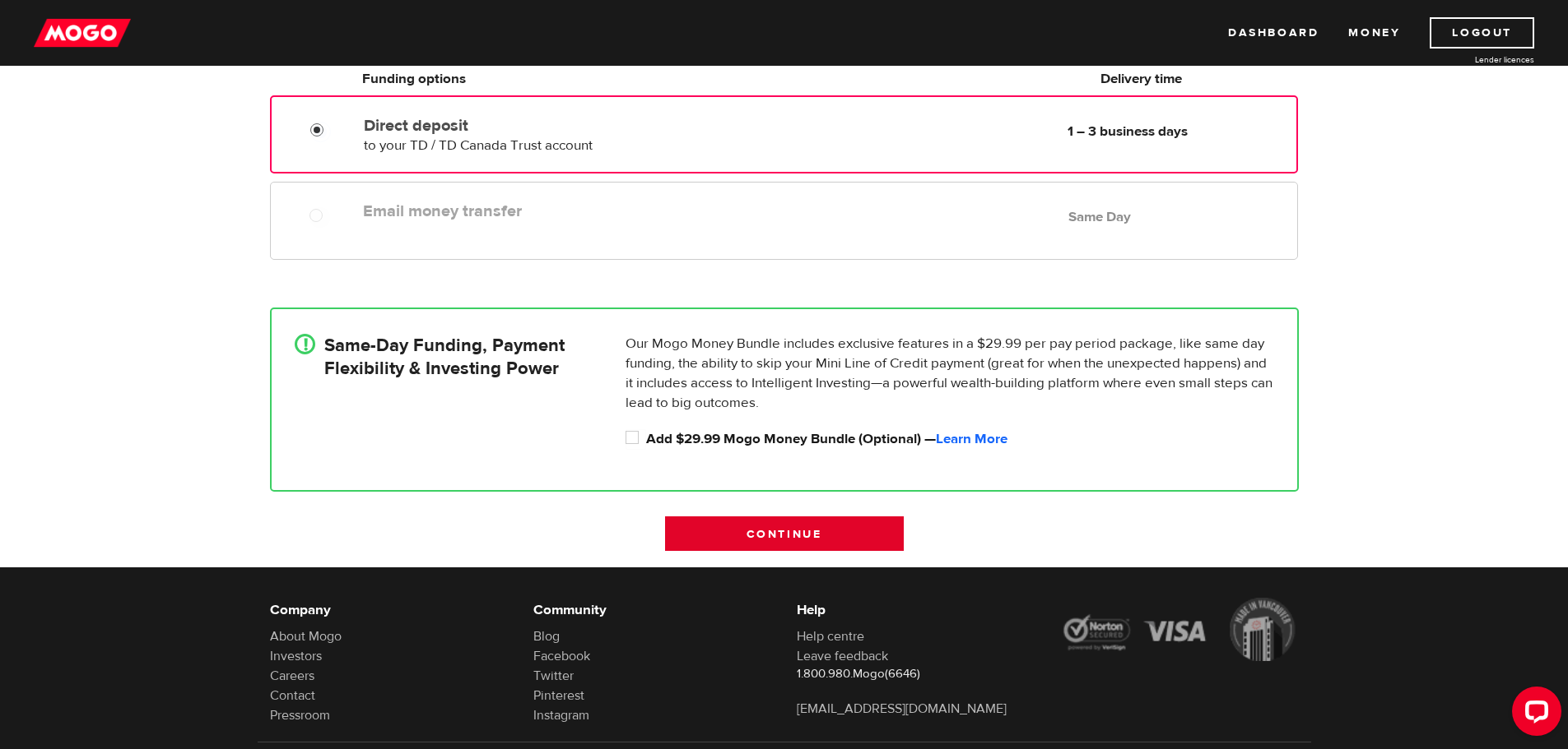
click at [820, 533] on input "Continue" at bounding box center [784, 533] width 239 height 34
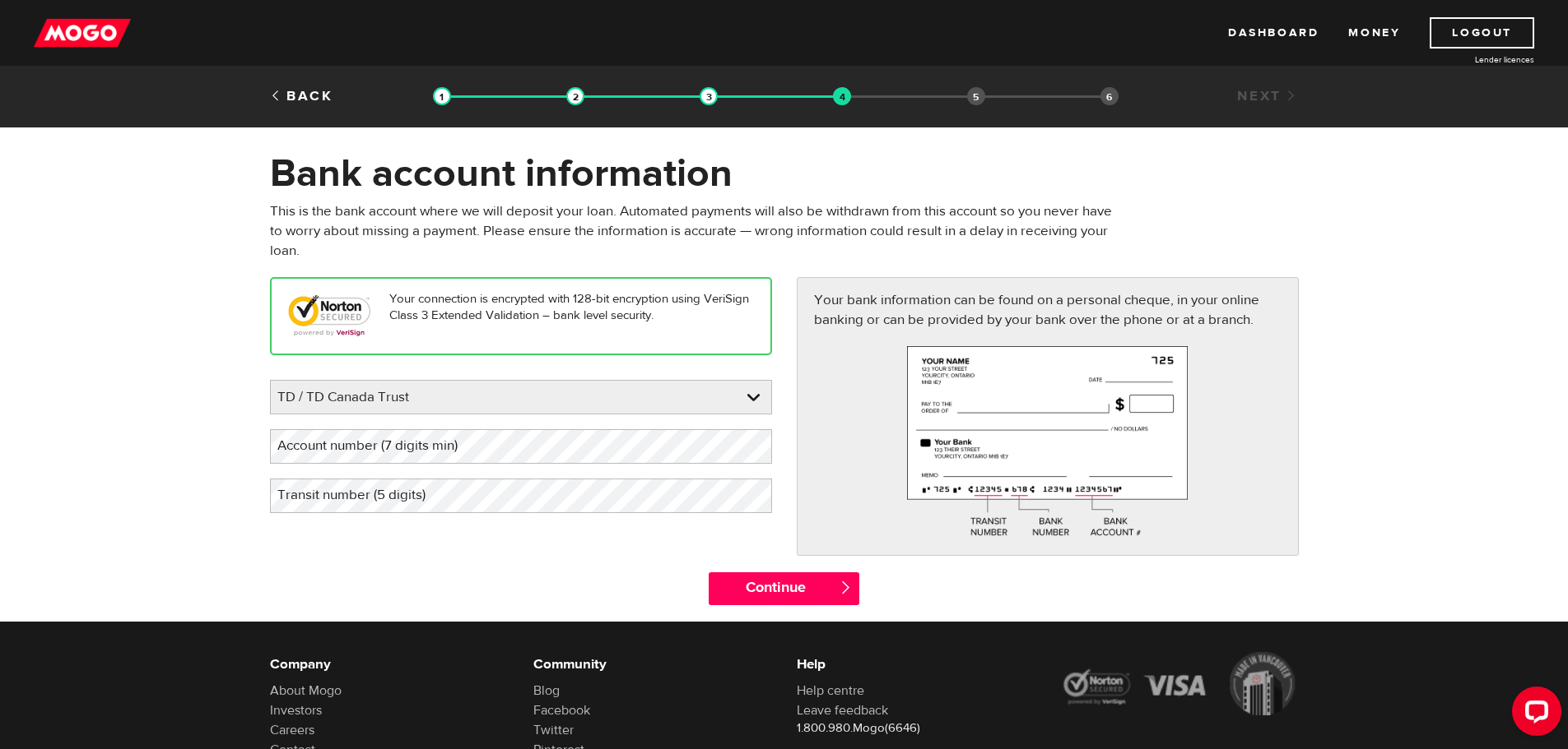
click at [358, 447] on label "Account number (7 digits min)" at bounding box center [380, 446] width 221 height 33
click at [334, 449] on label "Account number (7 digits min)" at bounding box center [380, 446] width 221 height 33
click at [340, 495] on label "Transit number (5 digits)" at bounding box center [364, 495] width 189 height 33
click at [734, 575] on input "Continue" at bounding box center [784, 589] width 151 height 33
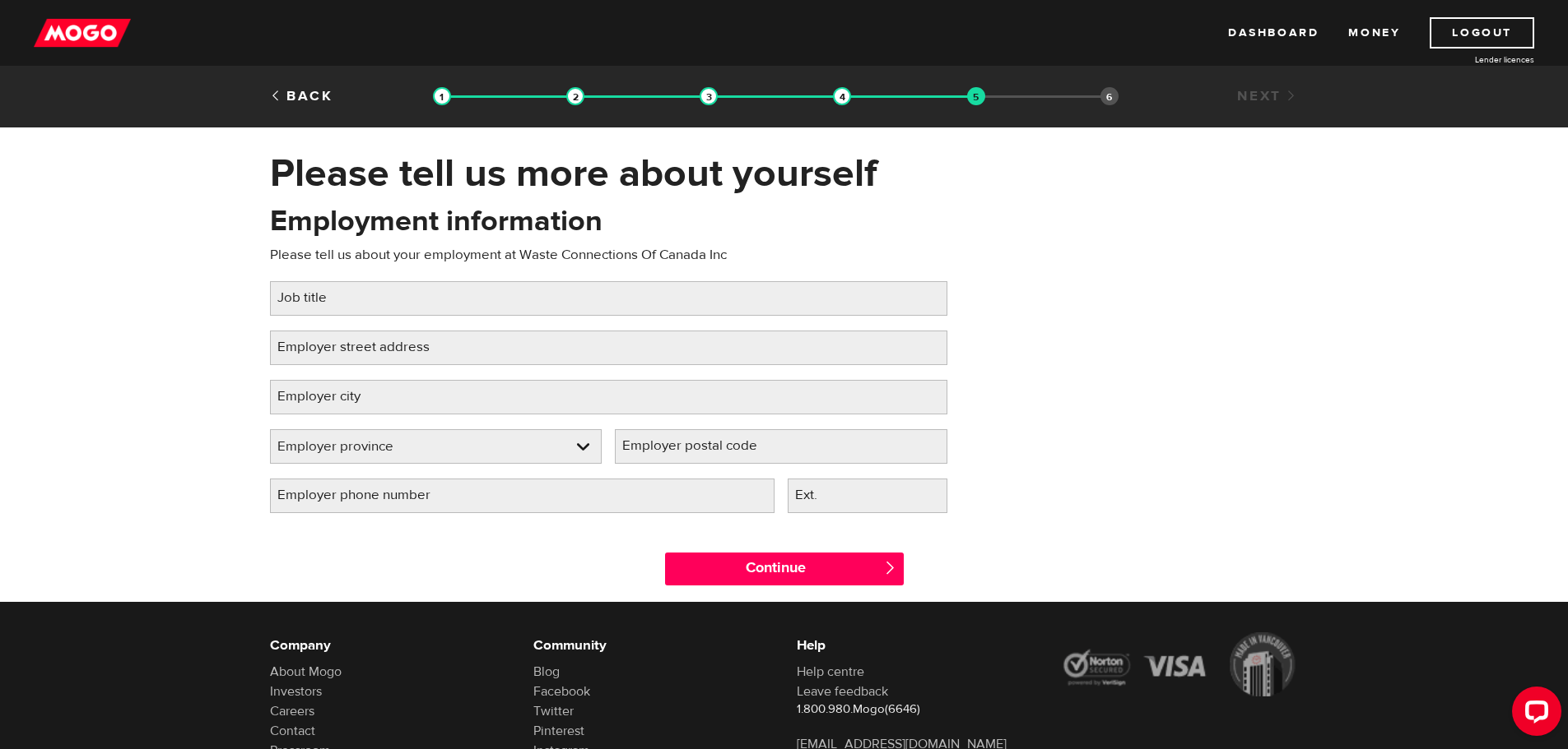
click at [296, 298] on label "Job title" at bounding box center [315, 298] width 91 height 33
click at [296, 298] on input "Job title" at bounding box center [608, 298] width 677 height 34
type input "Front end loader driver"
click at [331, 337] on label "Employer street address" at bounding box center [366, 347] width 194 height 33
click at [331, 337] on input "Employer street address" at bounding box center [608, 347] width 677 height 34
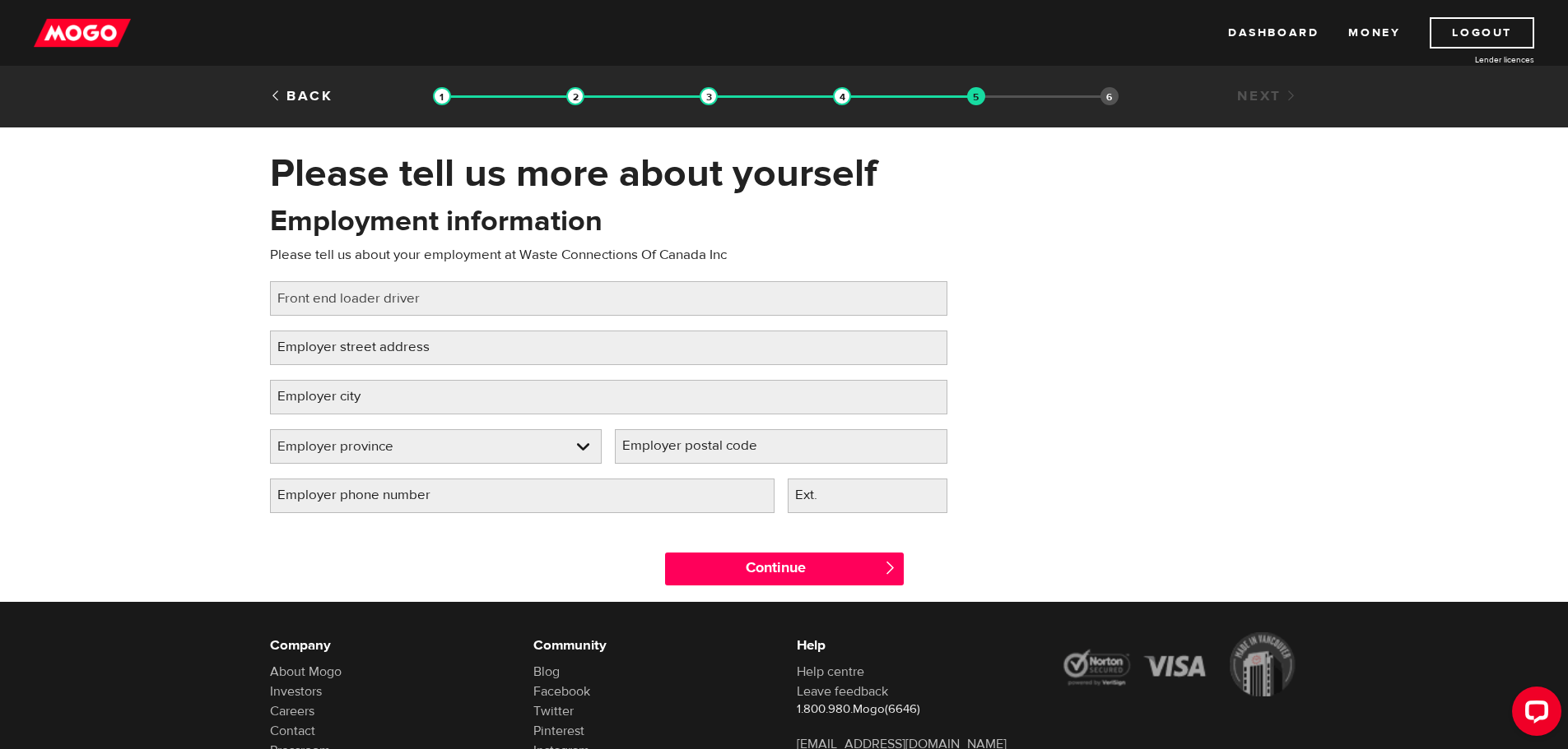
click at [311, 348] on label "Employer street address" at bounding box center [366, 347] width 194 height 33
click at [311, 348] on input "Employer street address" at bounding box center [608, 347] width 677 height 34
type input "1152 Kenaston St"
click at [324, 397] on label "Employer city" at bounding box center [332, 396] width 124 height 33
click at [324, 397] on input "Employer city" at bounding box center [608, 396] width 677 height 34
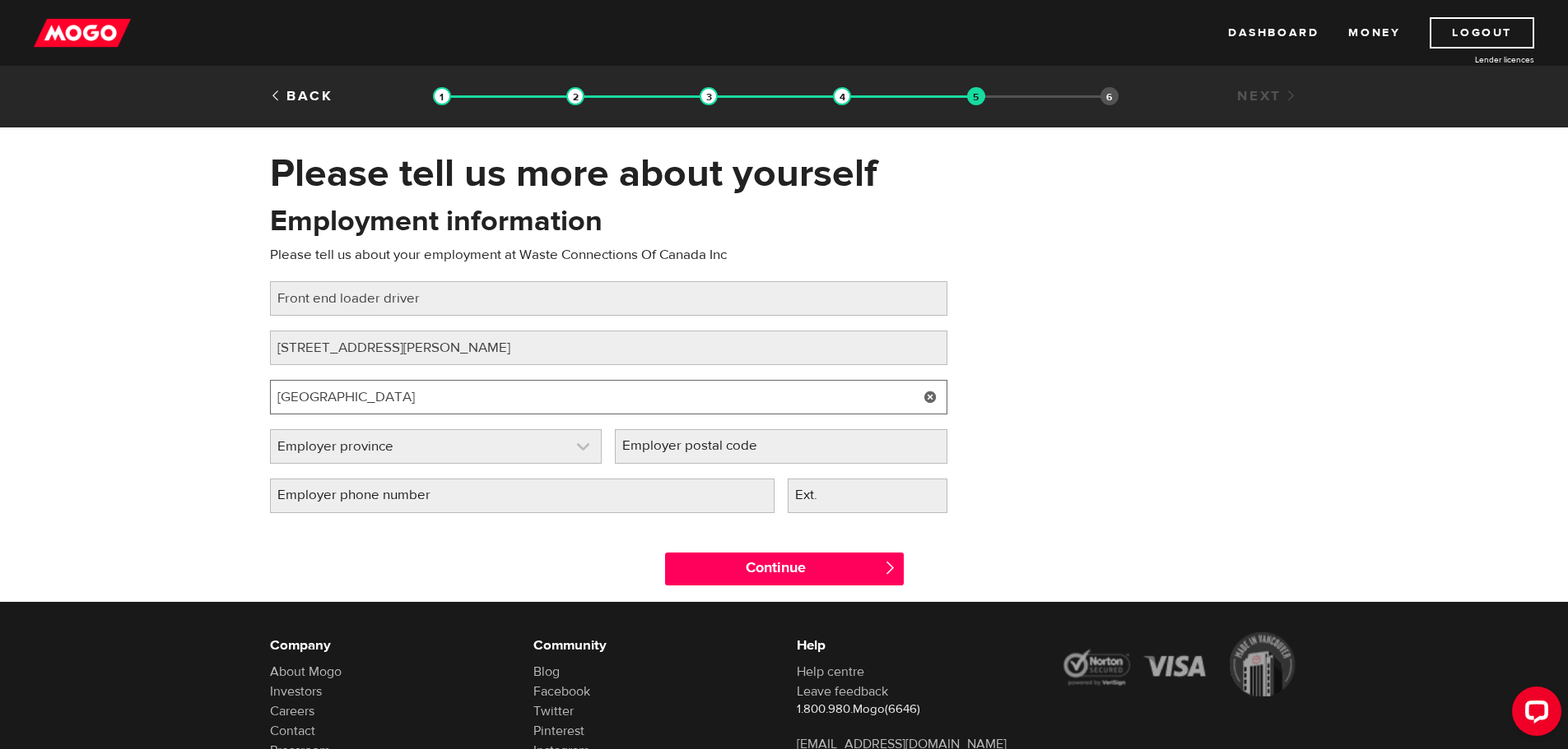
type input "Ottawa"
click at [343, 440] on link at bounding box center [435, 447] width 331 height 33
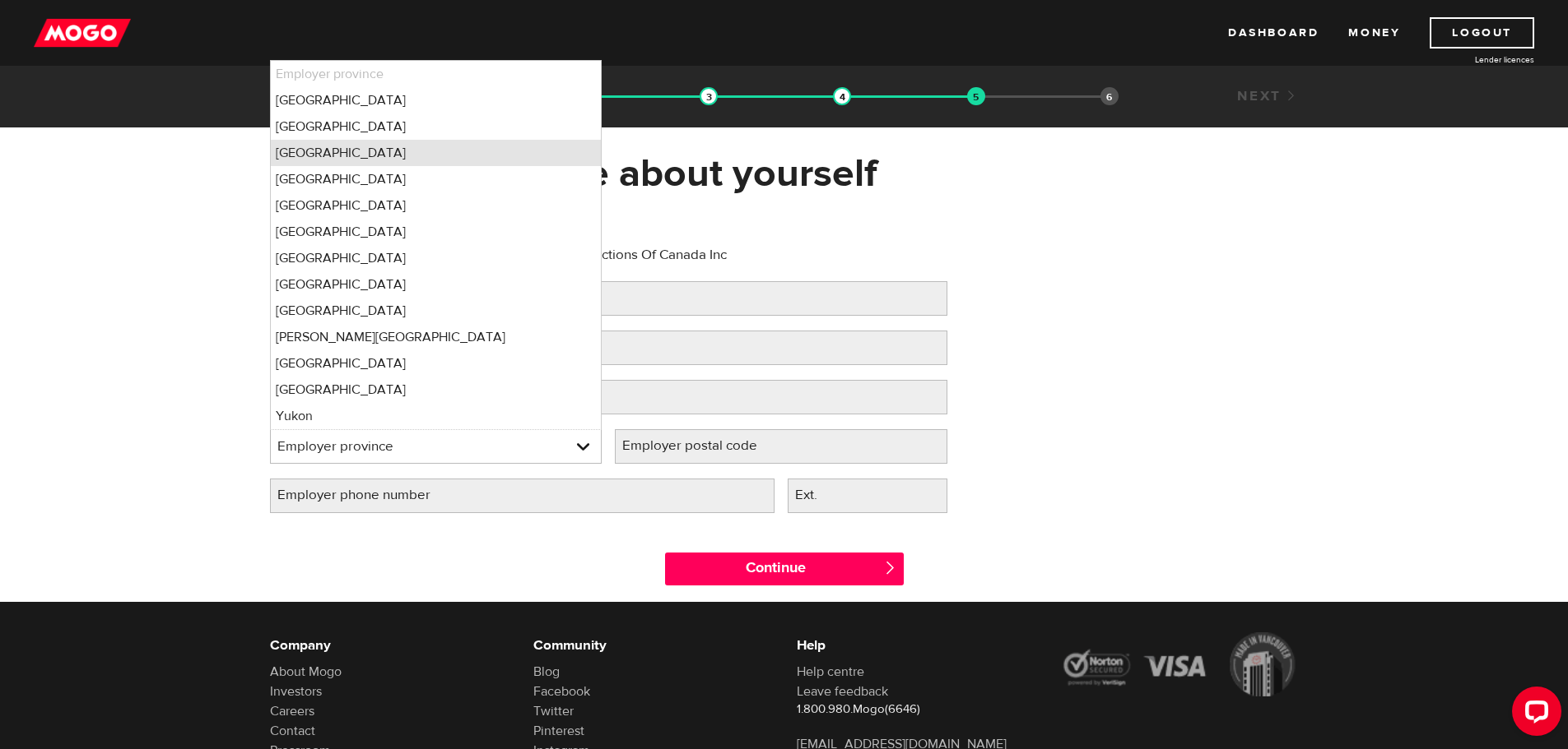
click at [328, 156] on li "Ontario" at bounding box center [435, 153] width 331 height 26
select select "ON"
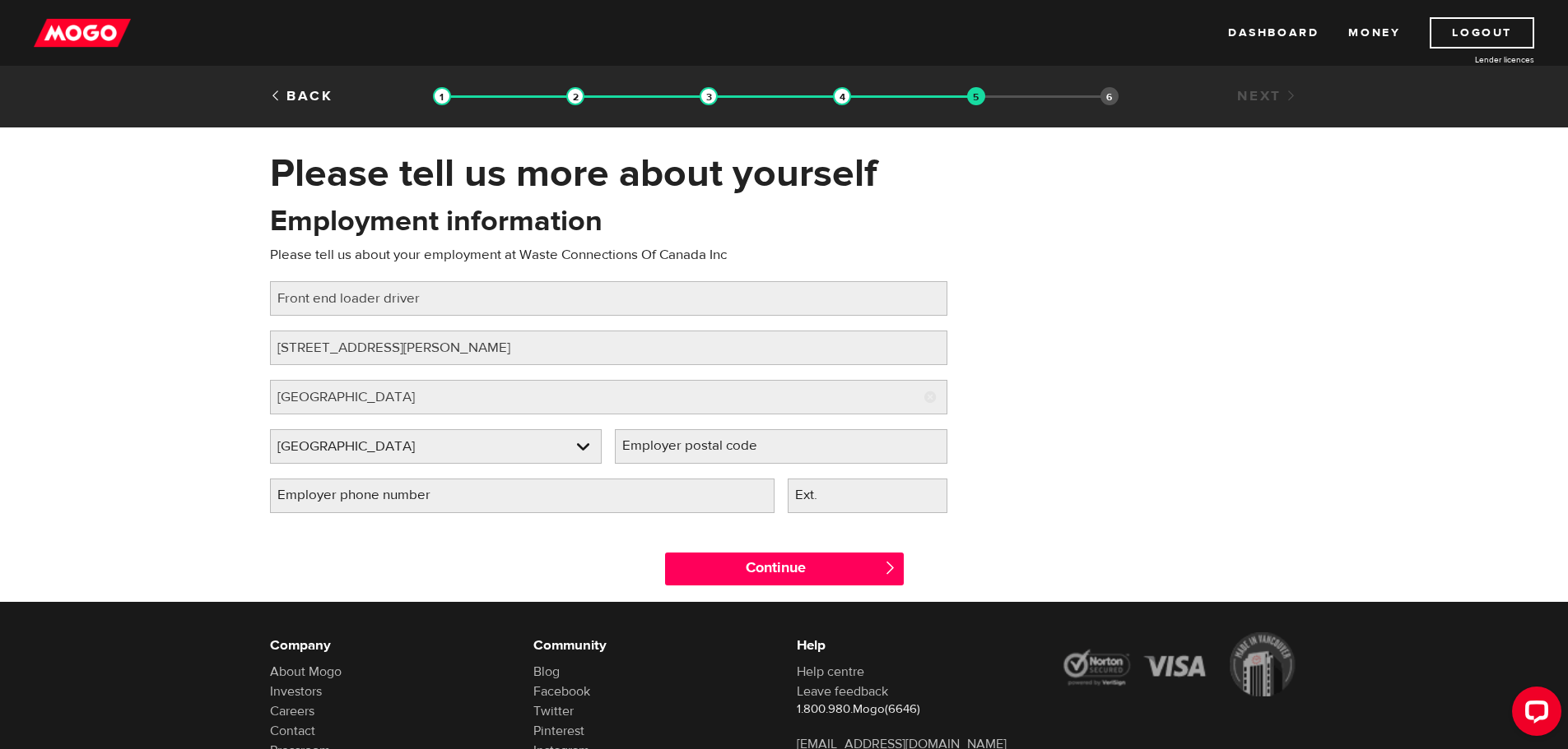
click at [644, 441] on label "Employer postal code" at bounding box center [703, 446] width 176 height 33
click at [644, 441] on input "Employer postal code" at bounding box center [781, 446] width 332 height 34
type input "K1B 3P5"
click at [505, 497] on input "Employer phone number" at bounding box center [521, 495] width 505 height 34
type input "(613) 749-8000"
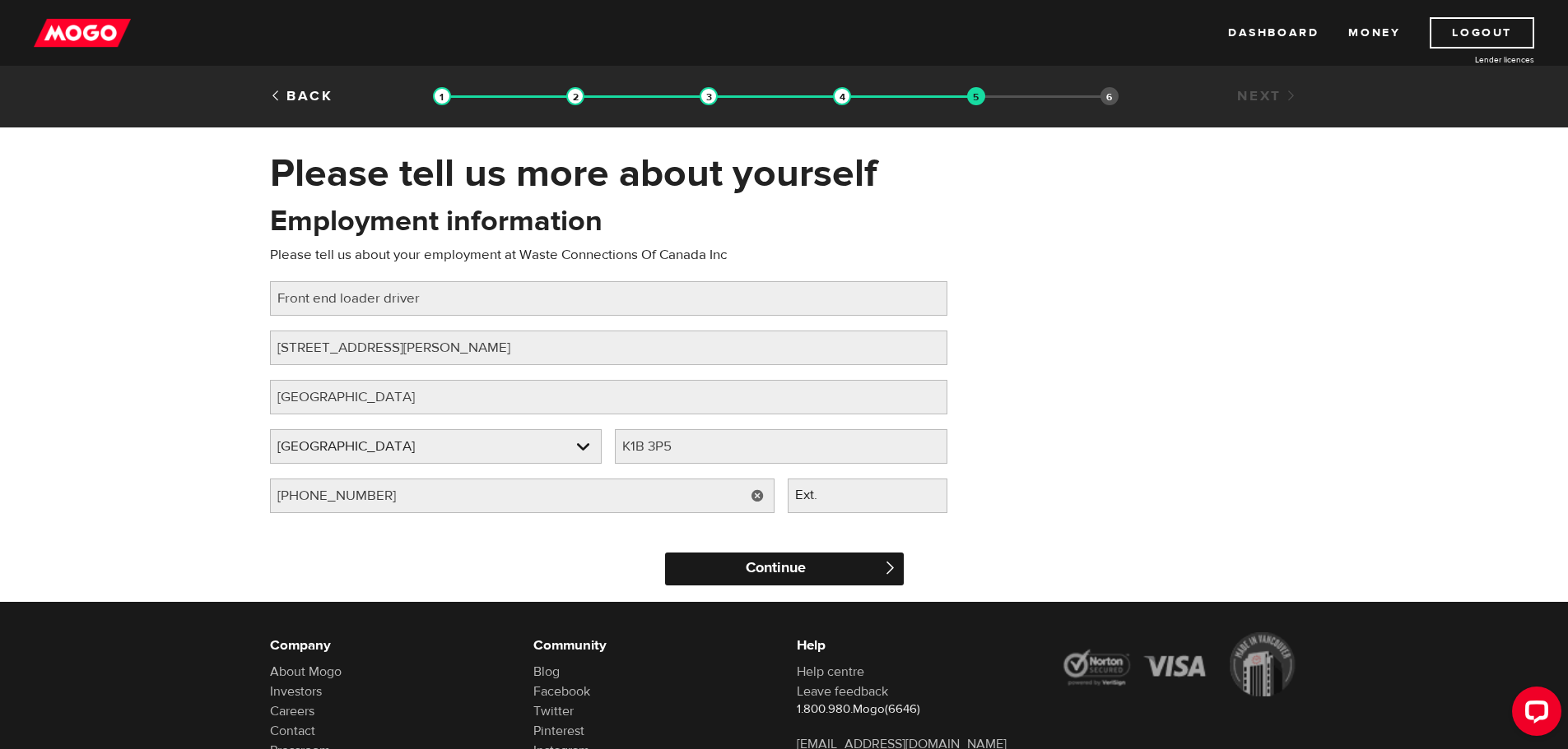
click at [752, 573] on input "Continue" at bounding box center [784, 569] width 239 height 33
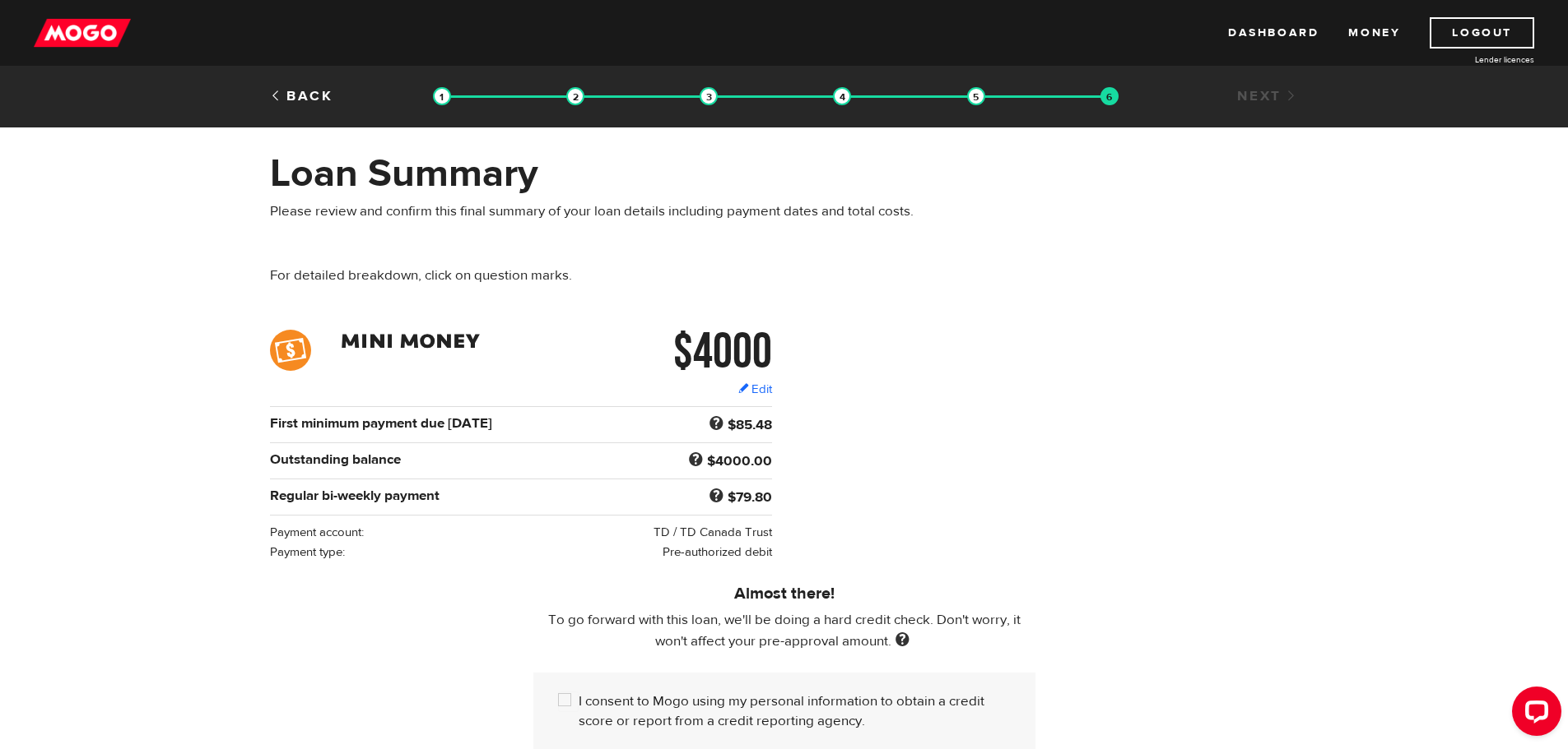
click at [1057, 402] on div "$4000 Edit $4000 Regular bi-weekly payment $79.80 First minimum payment due Oct…" at bounding box center [784, 445] width 1053 height 232
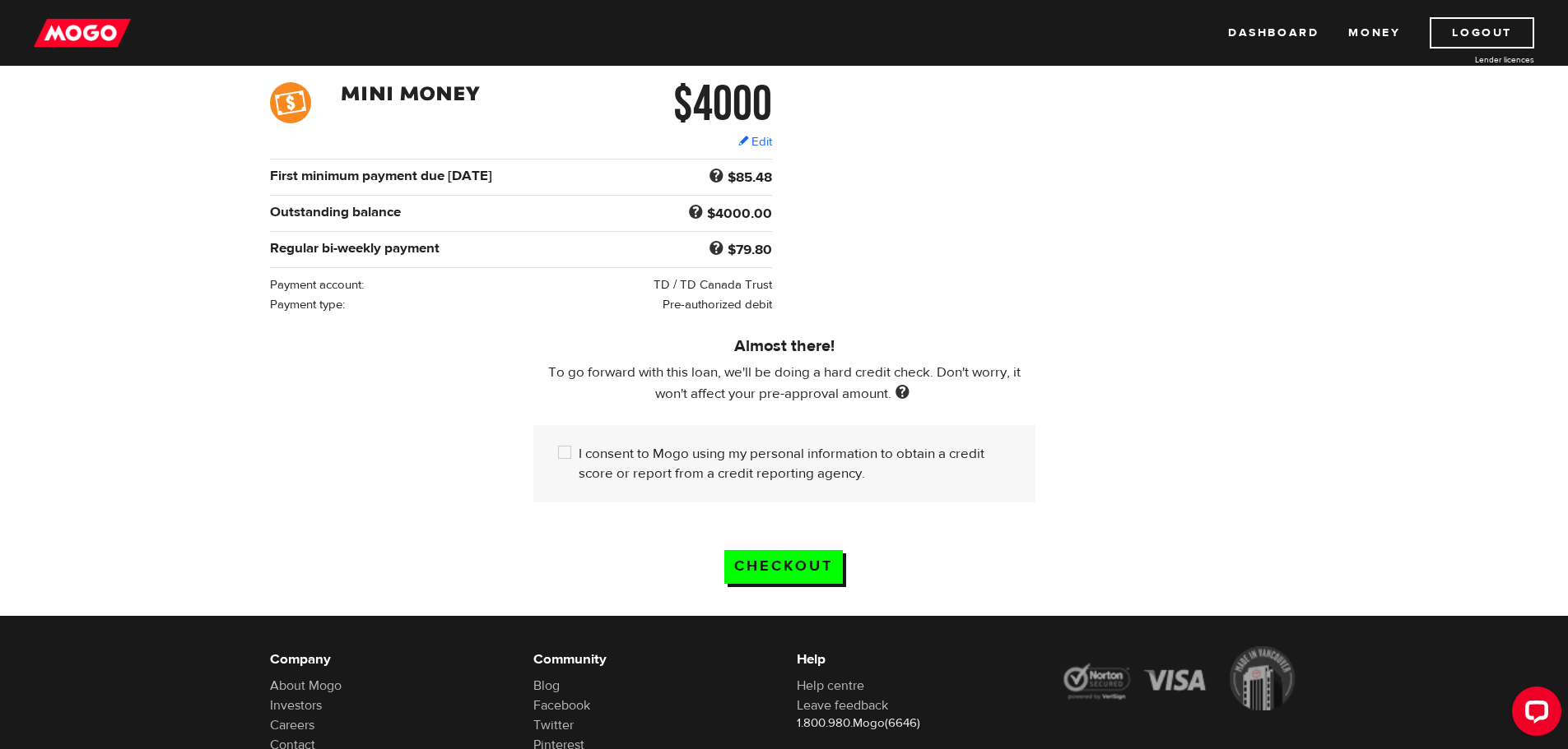
scroll to position [329, 0]
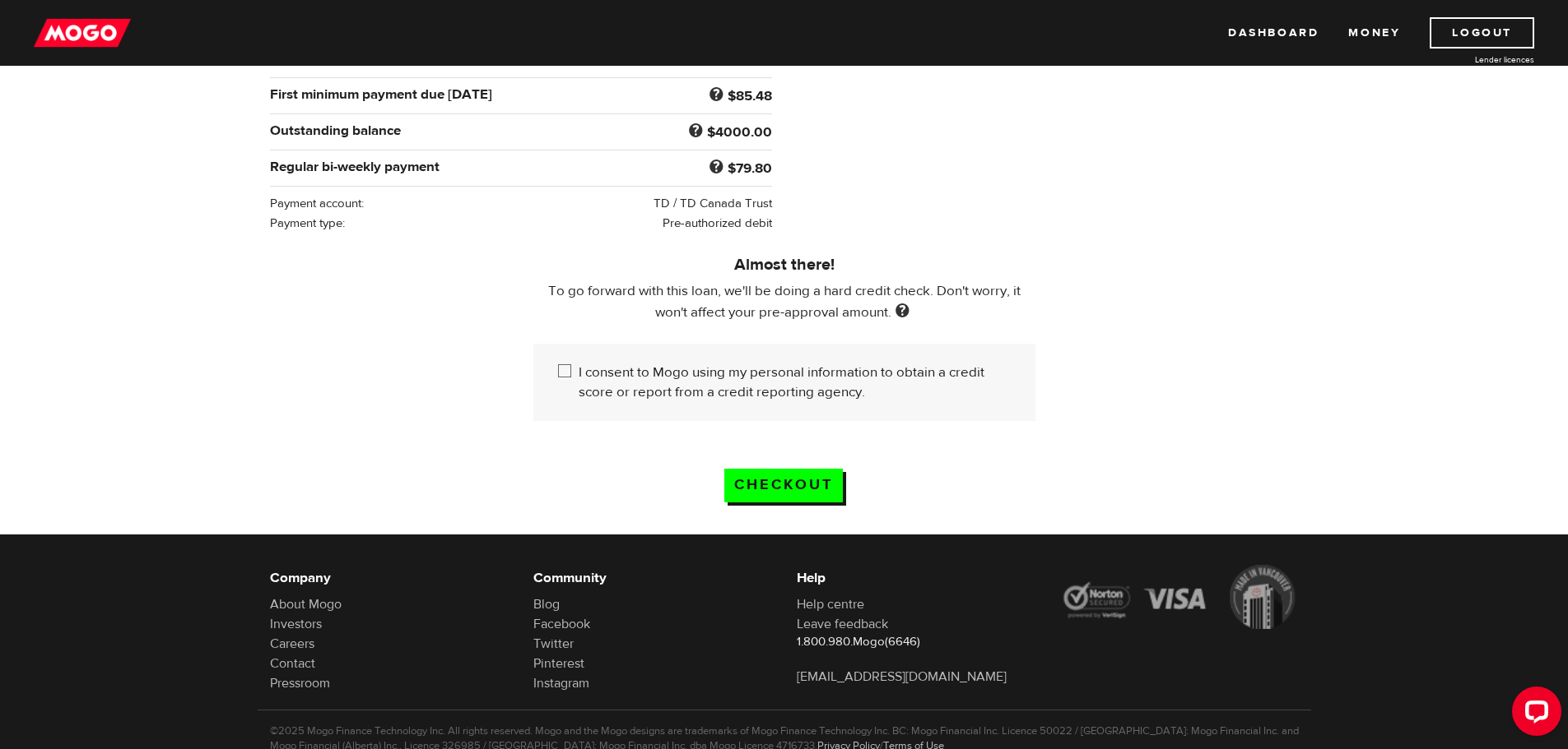
click at [559, 363] on input "I consent to Mogo using my personal information to obtain a credit score or rep…" at bounding box center [568, 373] width 20 height 20
checkbox input "true"
click at [782, 483] on input "Checkout" at bounding box center [784, 485] width 119 height 33
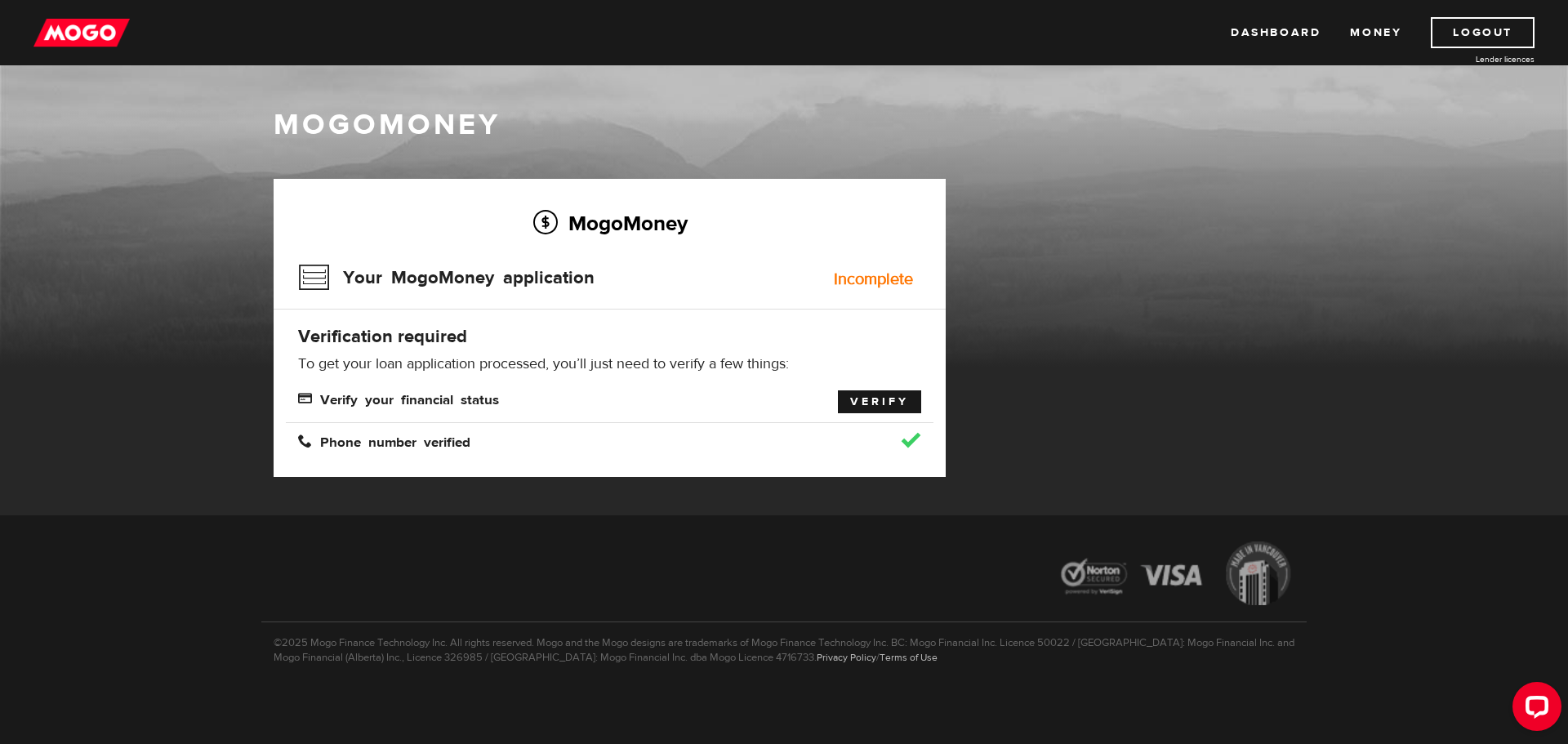
click at [884, 401] on link "Verify" at bounding box center [880, 402] width 84 height 23
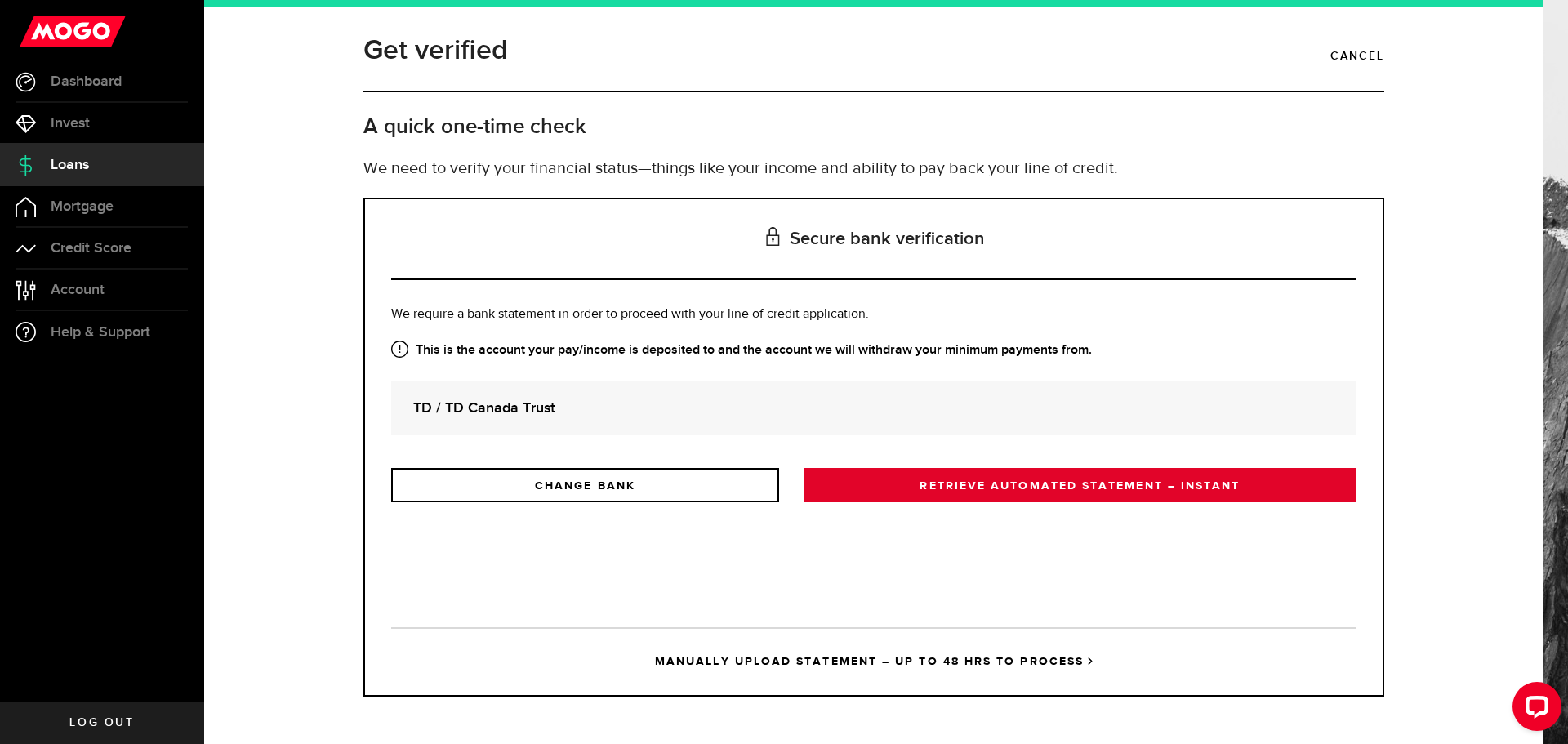
click at [946, 477] on link "RETRIEVE AUTOMATED STATEMENT – INSTANT" at bounding box center [1080, 485] width 553 height 34
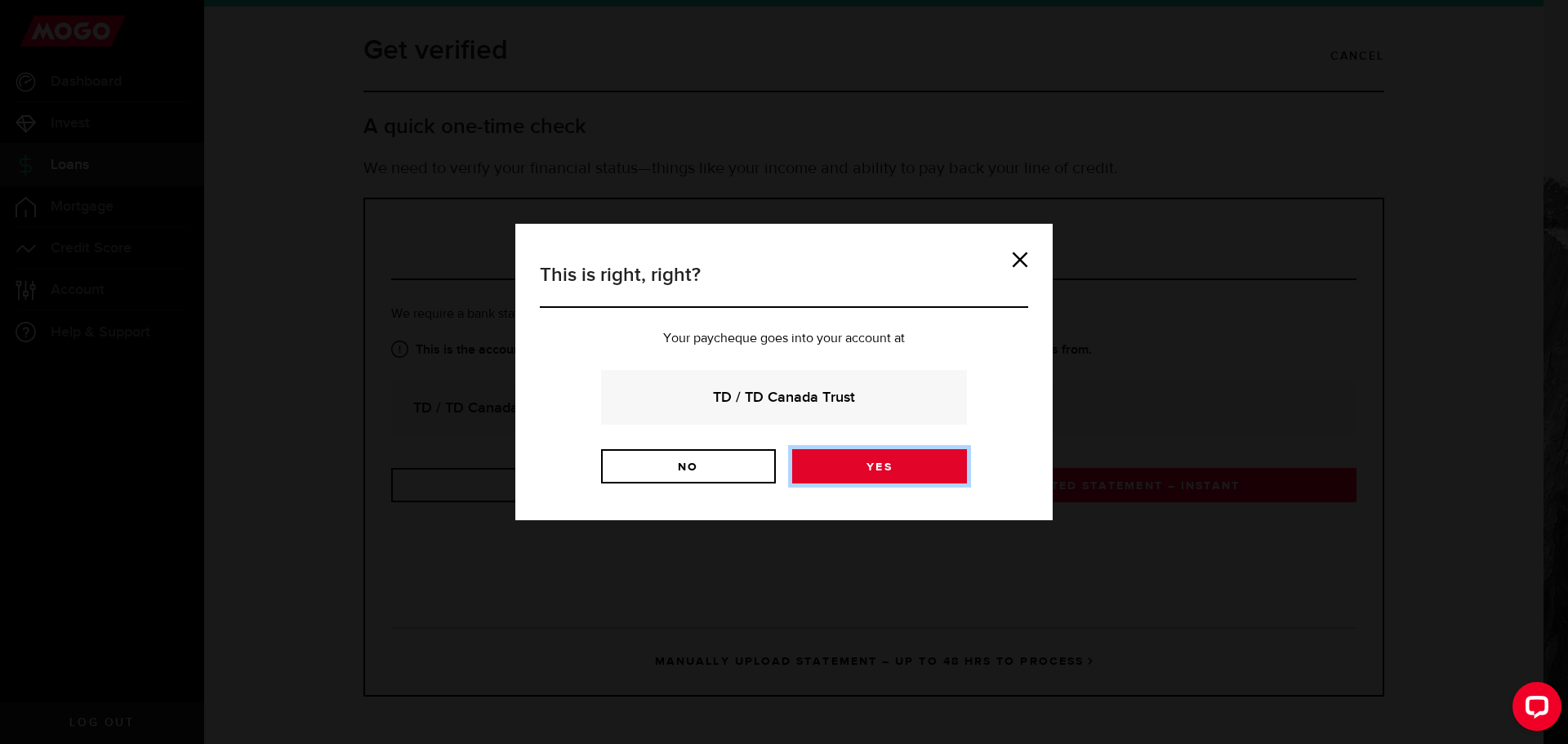
click at [915, 464] on link "Yes" at bounding box center [880, 466] width 175 height 34
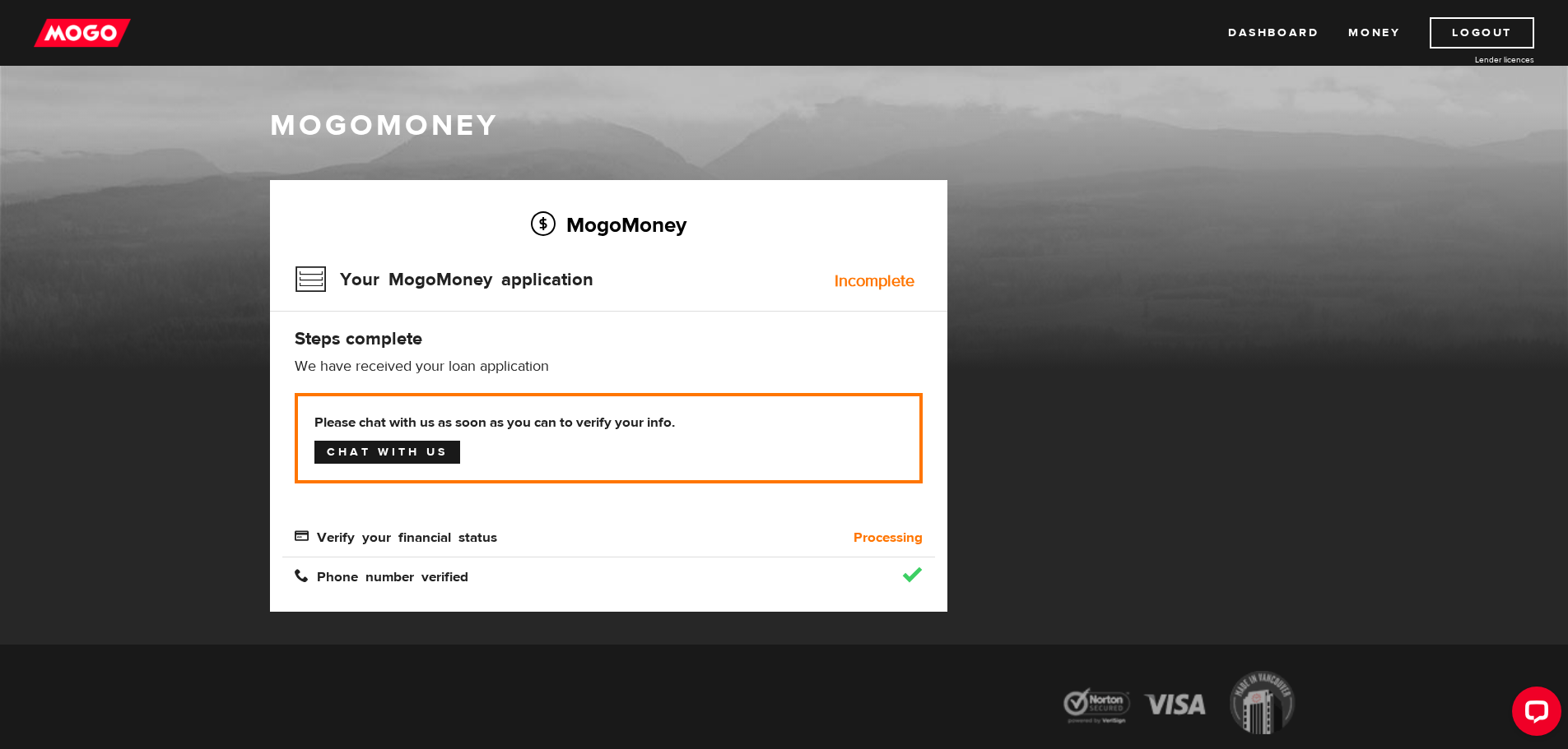
click at [432, 452] on link "Chat with us" at bounding box center [386, 452] width 145 height 23
